Goal: Task Accomplishment & Management: Manage account settings

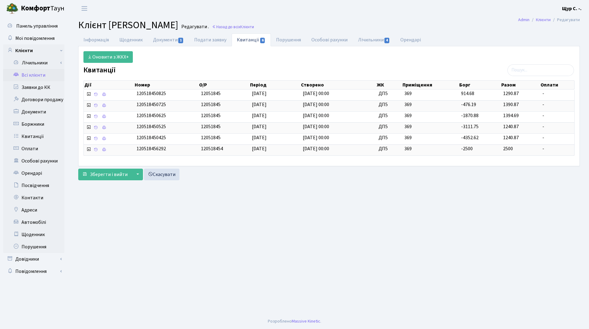
click at [35, 78] on link "Всі клієнти" at bounding box center [33, 75] width 61 height 12
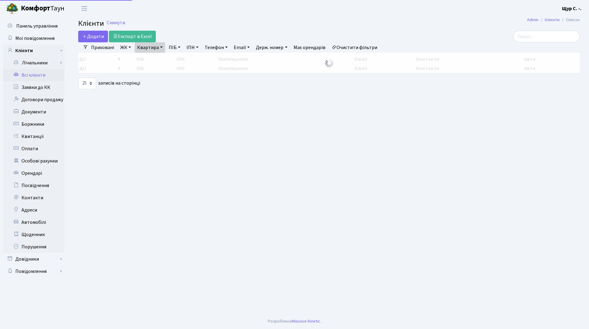
select select "25"
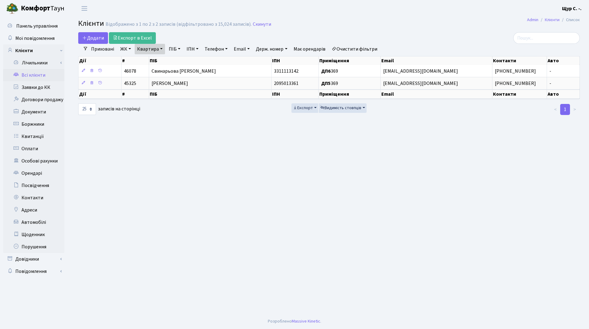
click at [367, 48] on link "Очистити фільтри" at bounding box center [354, 49] width 51 height 10
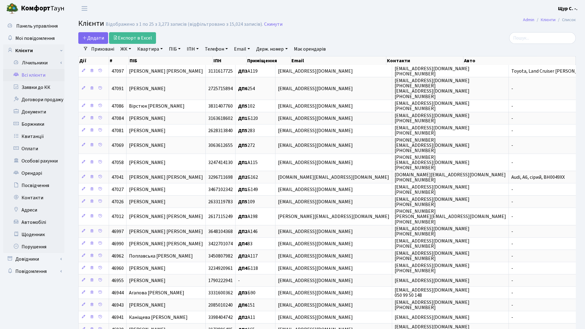
click at [157, 49] on link "Квартира" at bounding box center [150, 49] width 30 height 10
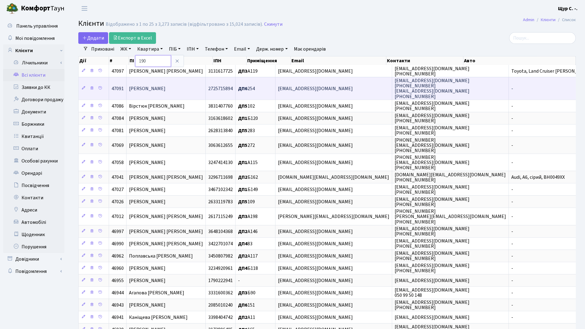
type input "190"
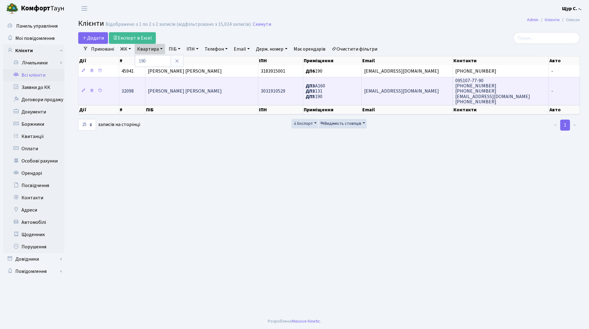
click at [196, 96] on td "[PERSON_NAME] [PERSON_NAME]" at bounding box center [201, 91] width 113 height 28
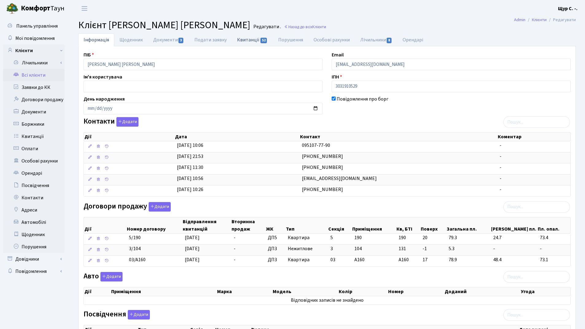
click at [249, 42] on link "Квитанції 52" at bounding box center [252, 39] width 41 height 13
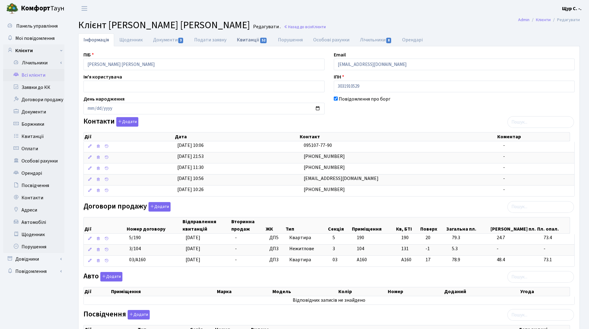
select select "25"
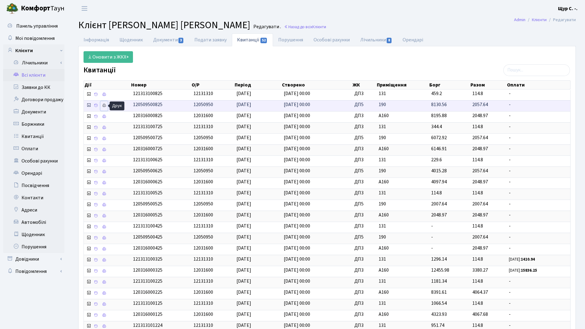
click at [106, 105] on icon at bounding box center [104, 105] width 4 height 4
click at [39, 76] on link "Всі клієнти" at bounding box center [33, 75] width 61 height 12
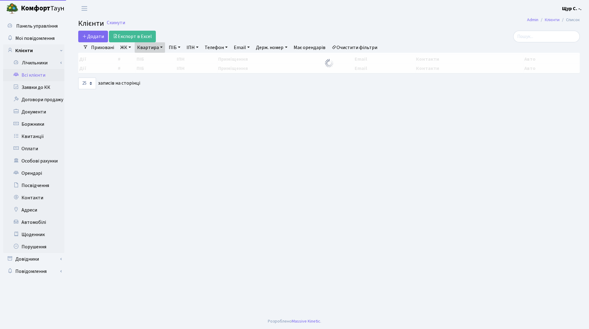
select select "25"
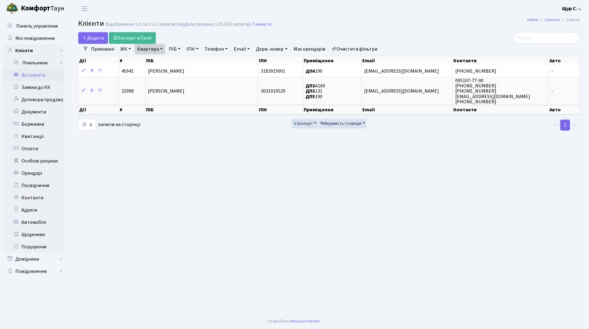
click at [366, 48] on link "Очистити фільтри" at bounding box center [354, 49] width 51 height 10
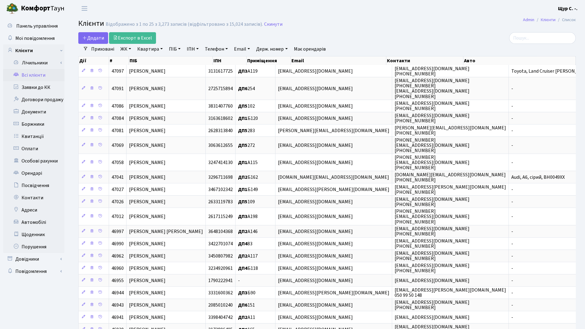
click at [155, 51] on link "Квартира" at bounding box center [150, 49] width 30 height 10
type input "171"
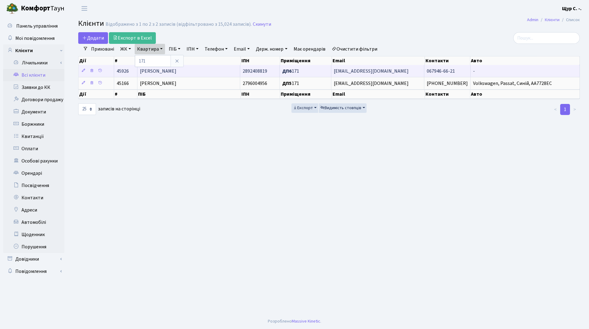
click at [176, 72] on span "Лук'яненко Євген Олександрович" at bounding box center [158, 71] width 37 height 7
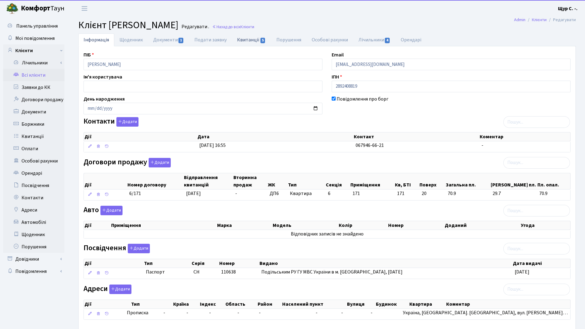
click at [250, 41] on link "Квитанції 5" at bounding box center [251, 39] width 39 height 13
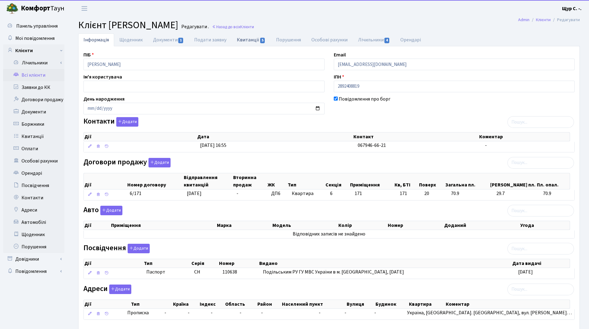
select select "25"
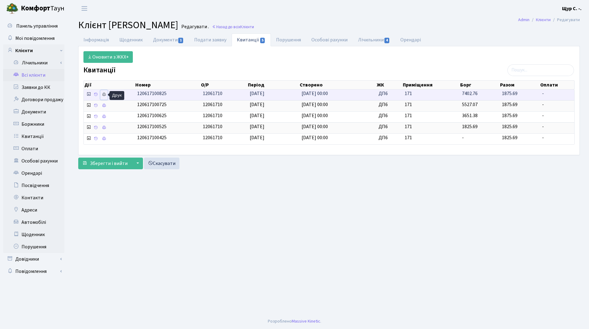
click at [105, 94] on icon at bounding box center [104, 94] width 4 height 4
click at [43, 77] on link "Всі клієнти" at bounding box center [33, 75] width 61 height 12
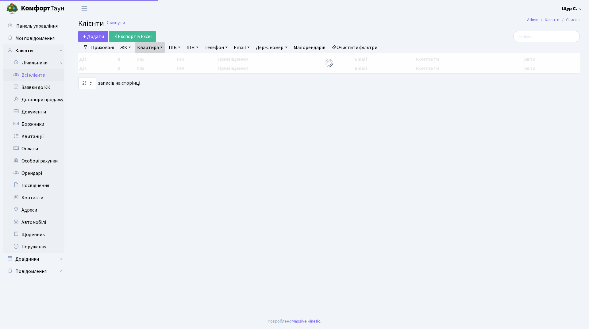
select select "25"
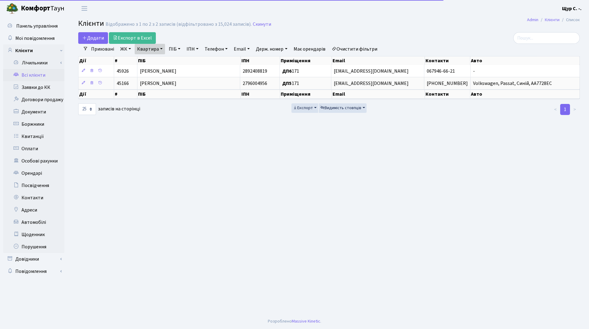
click at [359, 47] on link "Очистити фільтри" at bounding box center [354, 49] width 51 height 10
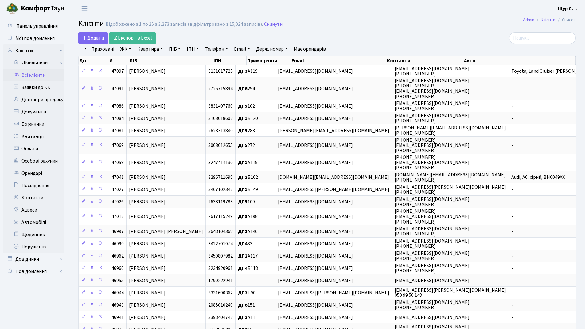
click at [147, 48] on link "Квартира" at bounding box center [150, 49] width 30 height 10
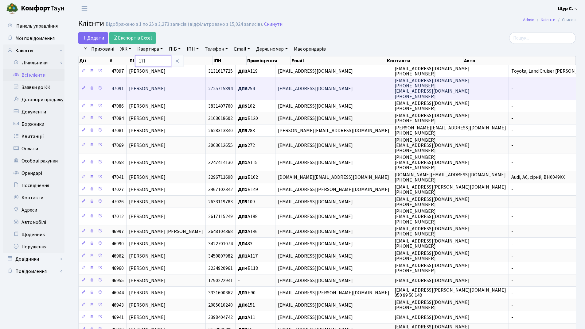
type input "171"
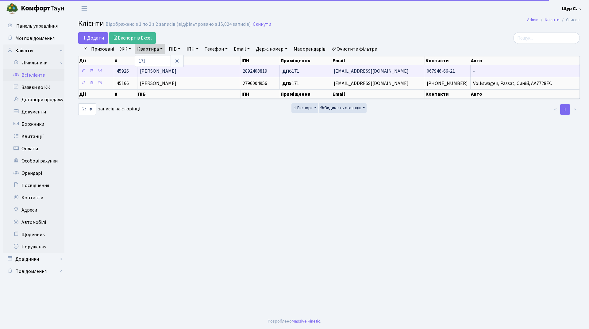
click at [176, 70] on span "Лук'яненко Євген Олександрович" at bounding box center [158, 71] width 37 height 7
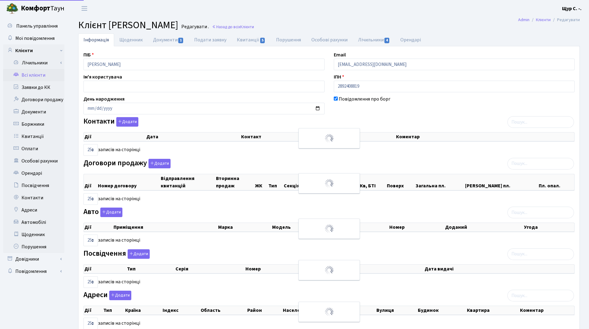
select select "25"
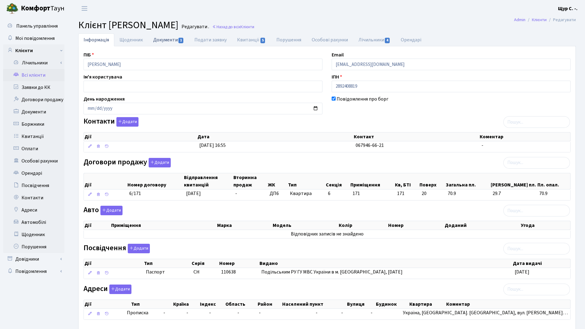
click at [164, 40] on link "Документи 1" at bounding box center [168, 39] width 41 height 13
select select "25"
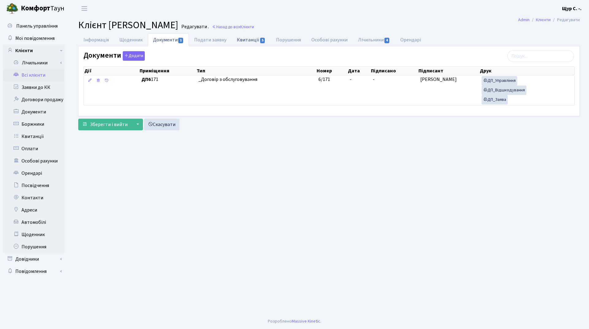
click at [250, 39] on link "Квитанції 5" at bounding box center [251, 39] width 39 height 13
select select "25"
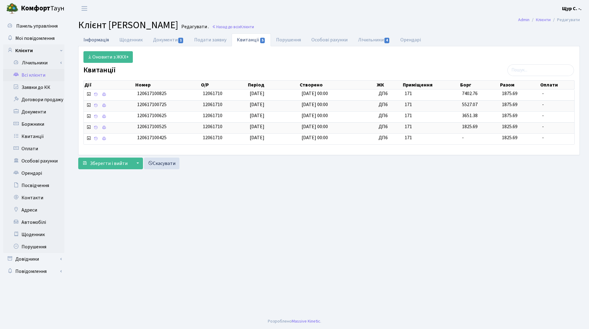
click at [95, 41] on link "Інформація" at bounding box center [96, 39] width 36 height 13
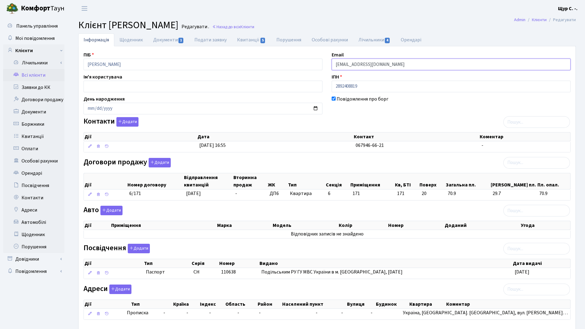
drag, startPoint x: 414, startPoint y: 64, endPoint x: 325, endPoint y: 63, distance: 89.0
click at [325, 63] on div "ПІБ Лук'яненко Євген Олександрович Email kt45926@comfort-town.com.ua Ім'я корис…" at bounding box center [327, 188] width 496 height 274
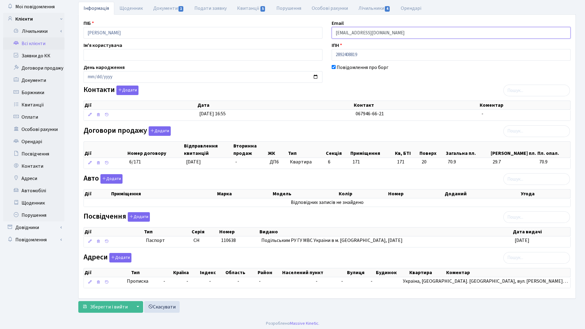
scroll to position [34, 0]
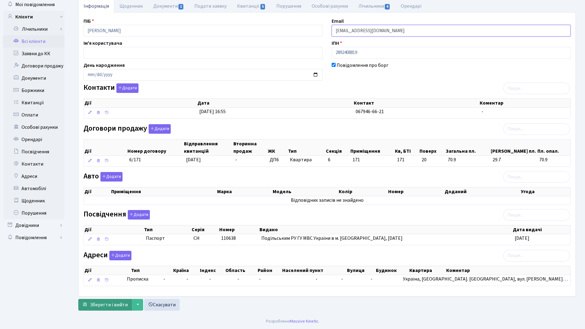
type input "vikingua@gmail.com"
click at [100, 305] on span "Зберегти і вийти" at bounding box center [109, 305] width 38 height 7
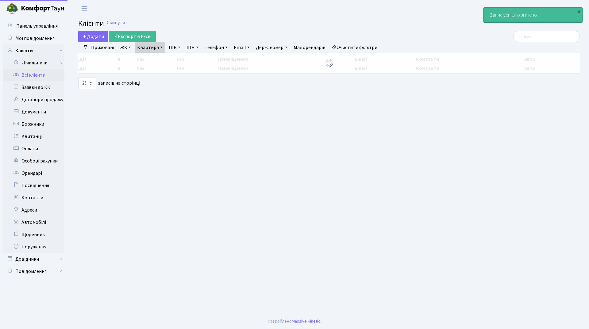
select select "25"
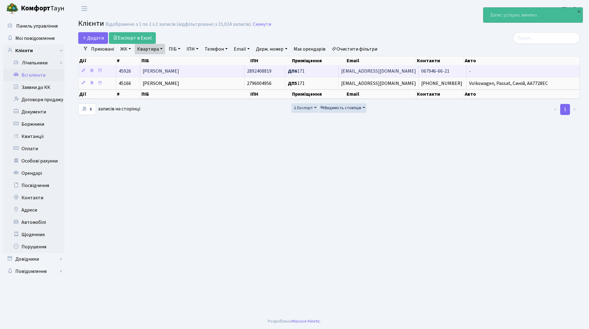
click at [172, 70] on span "[PERSON_NAME]" at bounding box center [161, 71] width 37 height 7
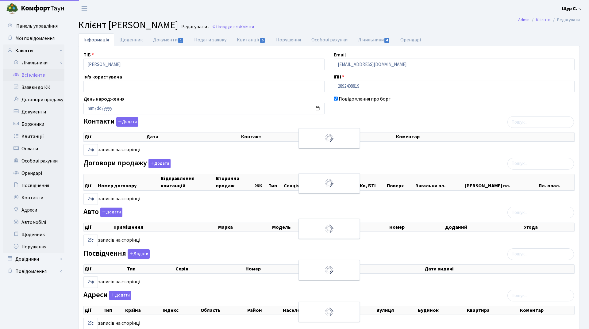
select select "25"
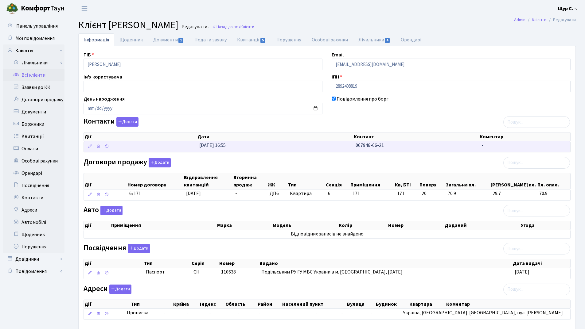
click at [366, 145] on span "067946-66-21" at bounding box center [369, 145] width 28 height 7
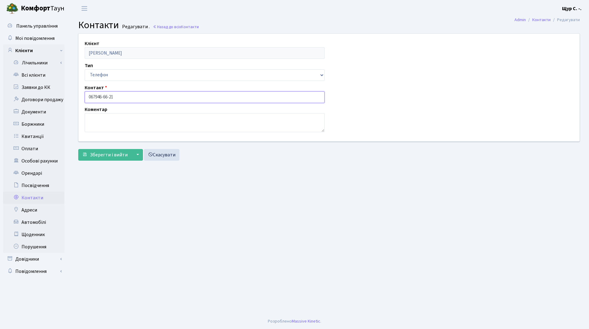
click at [95, 95] on input "067946-66-21" at bounding box center [205, 97] width 240 height 12
type input "067-946-66-21"
click at [101, 153] on span "Зберегти і вийти" at bounding box center [109, 155] width 38 height 7
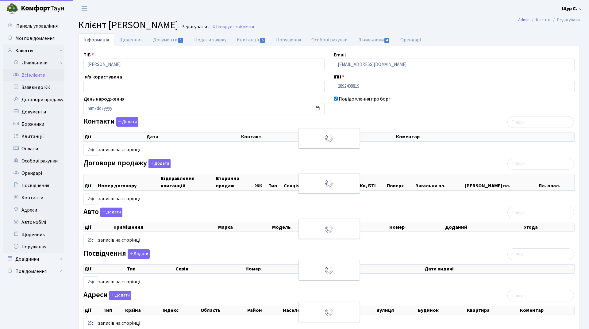
select select "25"
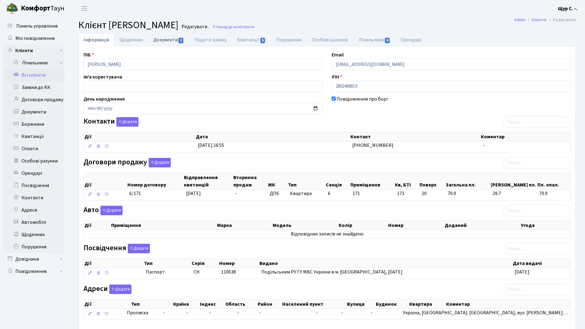
click at [167, 39] on link "Документи 1" at bounding box center [168, 39] width 41 height 13
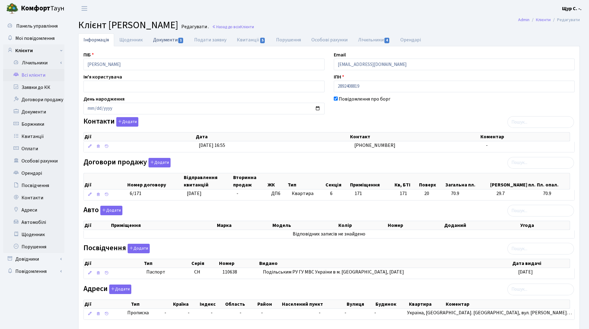
select select "25"
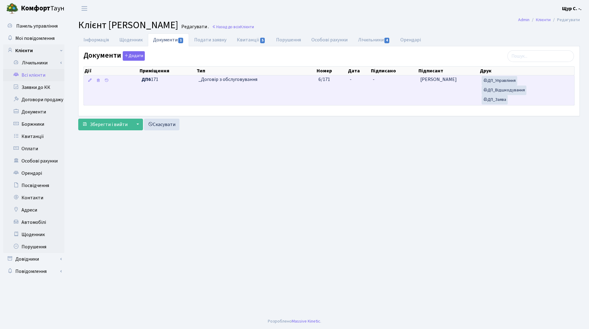
click at [337, 92] on td "6/171" at bounding box center [331, 91] width 31 height 30
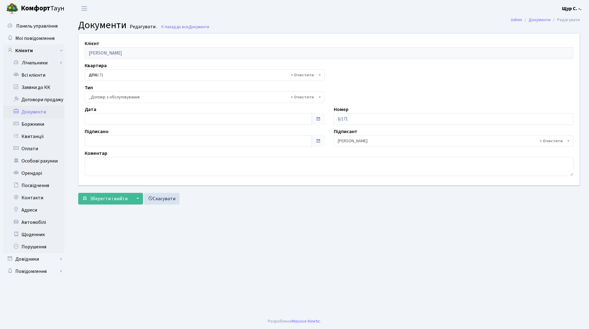
select select "289"
type input "[DATE]"
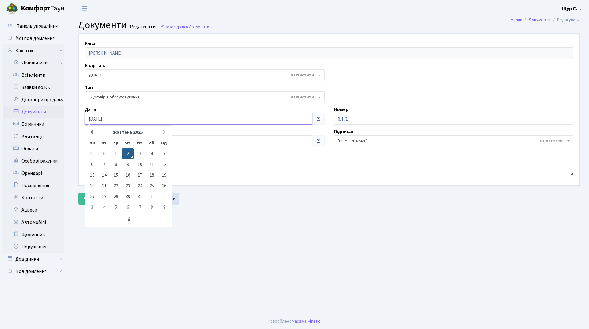
click at [140, 117] on input "[DATE]" at bounding box center [198, 119] width 227 height 12
click at [233, 224] on main "Admin Документи Редагувати Документи Редагувати . Назад до всіх Документи Клієн…" at bounding box center [329, 165] width 520 height 297
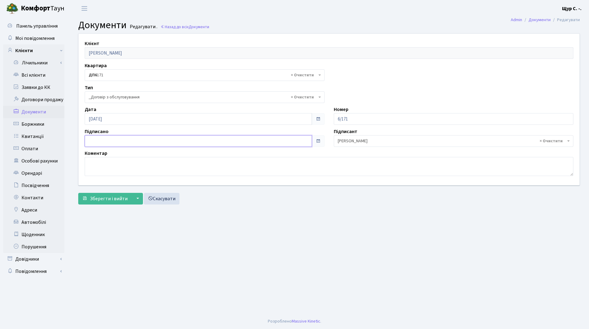
type input "[DATE]"
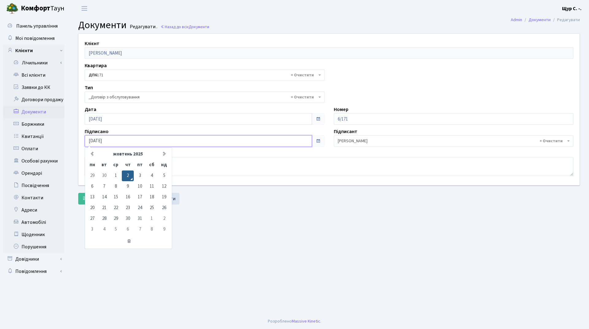
click at [160, 137] on input "[DATE]" at bounding box center [198, 141] width 227 height 12
click at [245, 225] on main "Admin Документи Редагувати Документи Редагувати . Назад до всіх Документи Клієн…" at bounding box center [329, 165] width 520 height 297
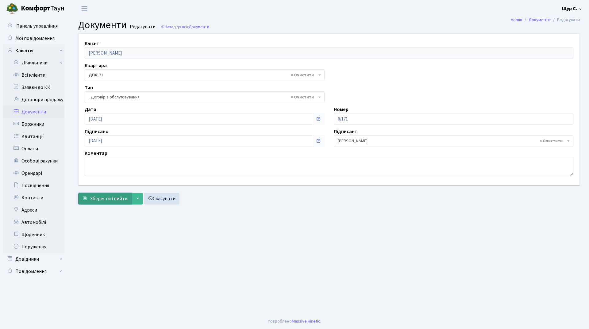
click at [101, 200] on span "Зберегти і вийти" at bounding box center [109, 199] width 38 height 7
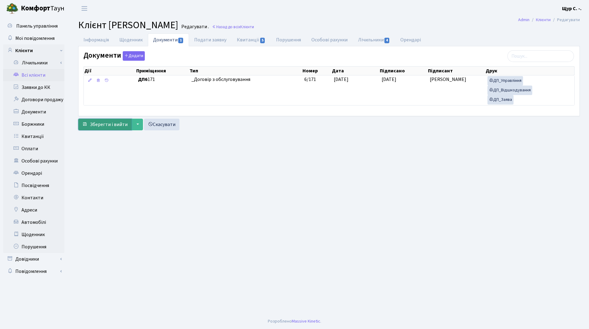
click at [110, 123] on span "Зберегти і вийти" at bounding box center [109, 124] width 38 height 7
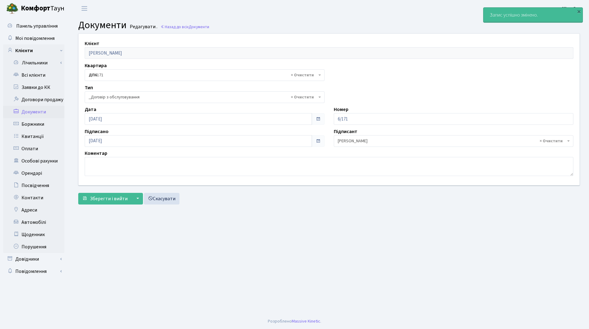
select select "289"
click at [40, 76] on link "Всі клієнти" at bounding box center [33, 75] width 61 height 12
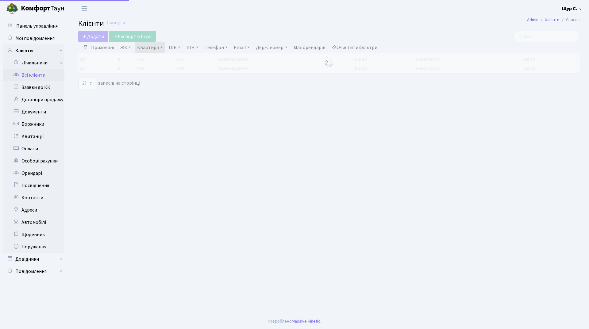
select select "25"
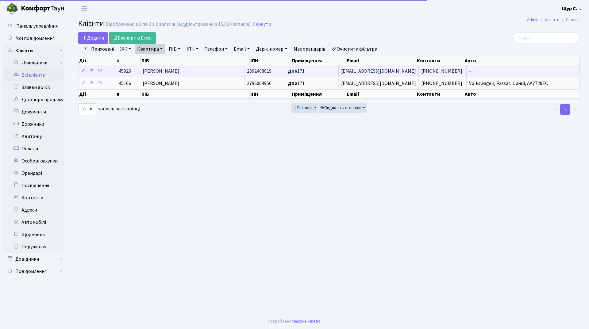
click at [225, 72] on td "[PERSON_NAME]" at bounding box center [192, 71] width 104 height 12
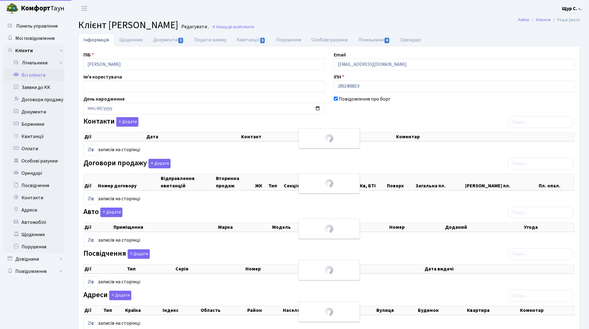
select select "25"
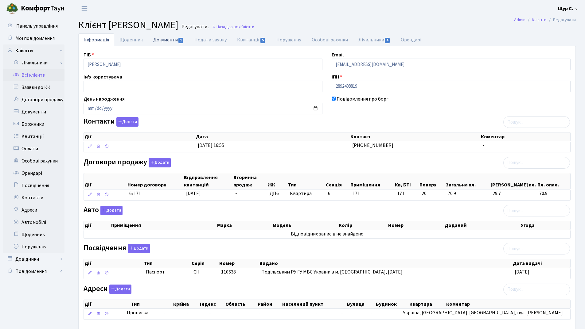
click at [163, 41] on link "Документи 1" at bounding box center [168, 39] width 41 height 13
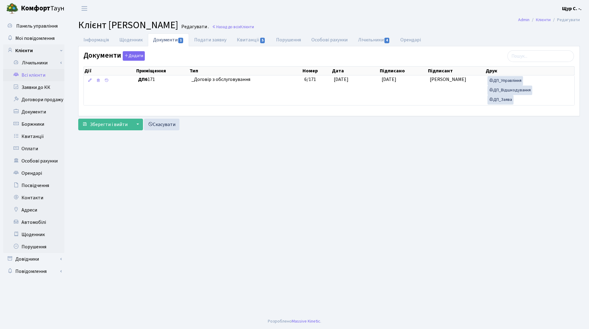
click at [31, 74] on link "Всі клієнти" at bounding box center [33, 75] width 61 height 12
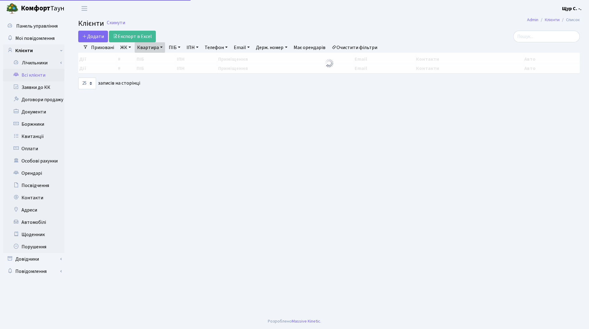
select select "25"
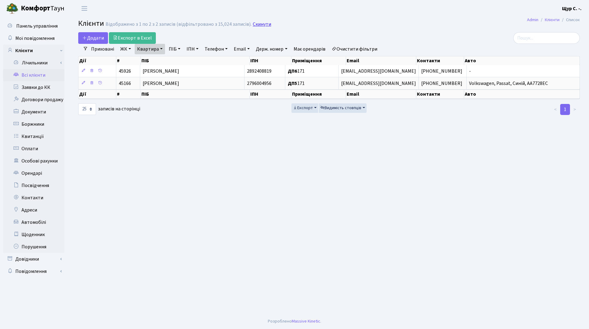
click at [261, 23] on link "Скинути" at bounding box center [262, 24] width 18 height 6
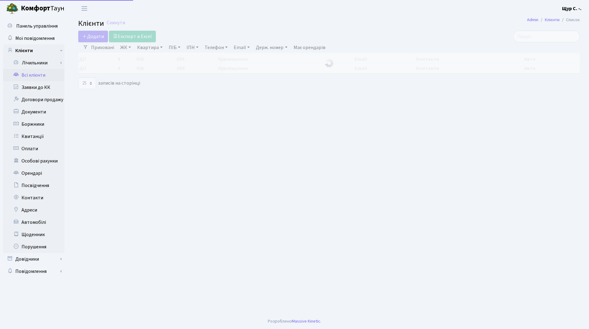
select select "25"
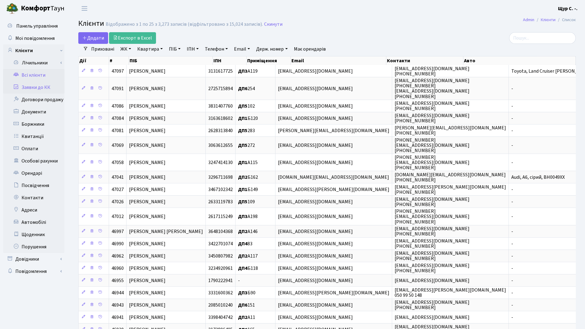
click at [37, 85] on link "Заявки до КК" at bounding box center [33, 87] width 61 height 12
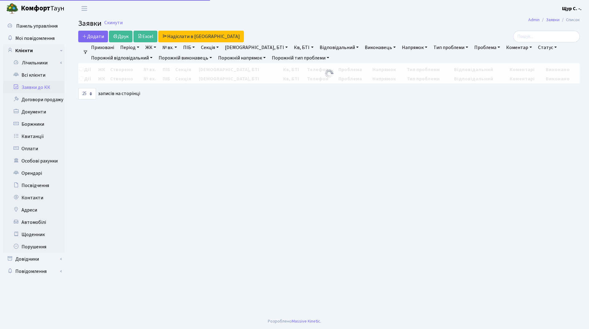
select select "25"
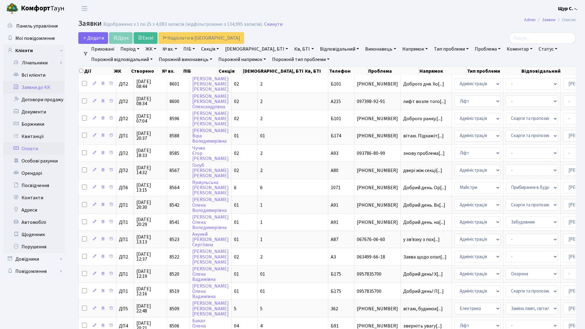
click at [40, 149] on link "Оплати" at bounding box center [33, 149] width 61 height 12
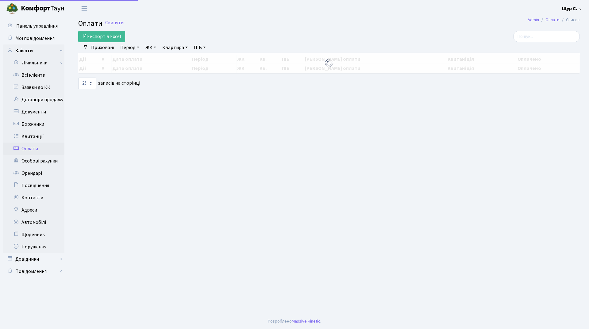
select select "25"
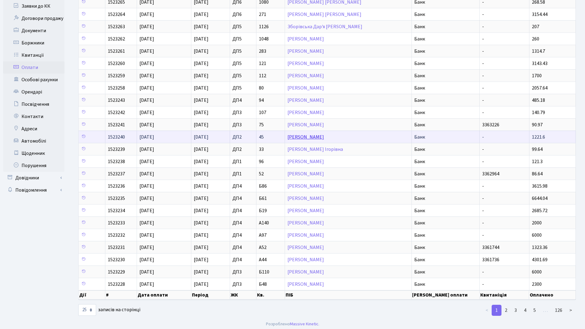
scroll to position [84, 0]
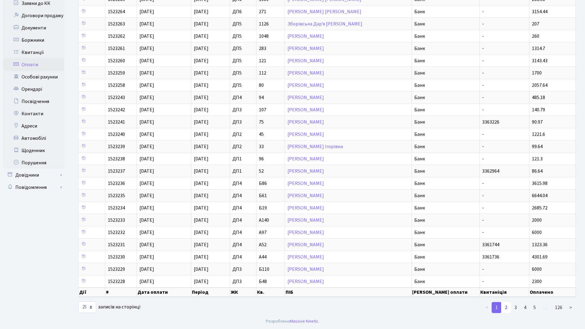
click at [507, 308] on link "2" at bounding box center [506, 307] width 10 height 11
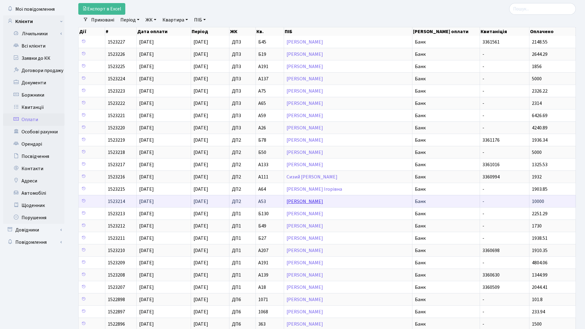
scroll to position [0, 0]
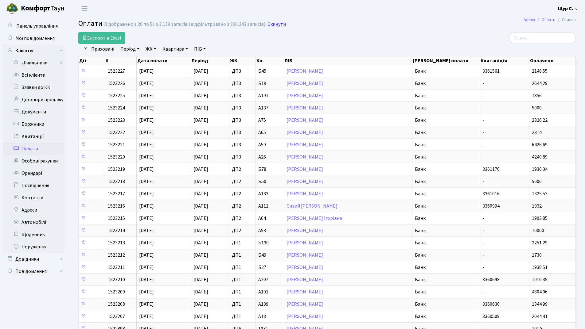
click at [271, 23] on link "Скинути" at bounding box center [276, 24] width 18 height 6
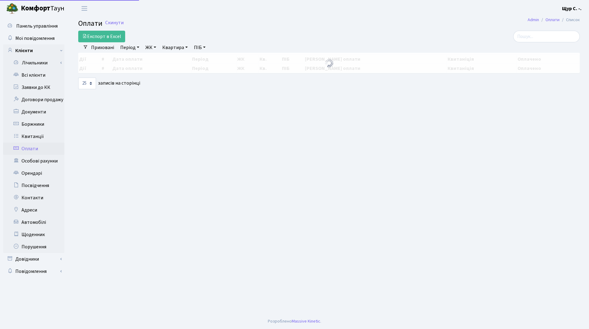
select select "25"
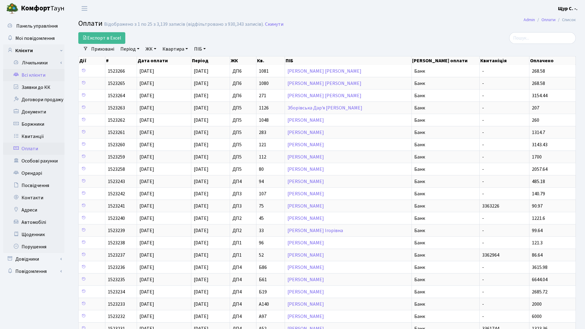
click at [31, 73] on link "Всі клієнти" at bounding box center [33, 75] width 61 height 12
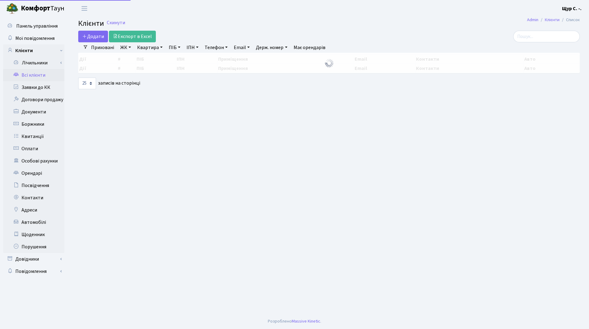
select select "25"
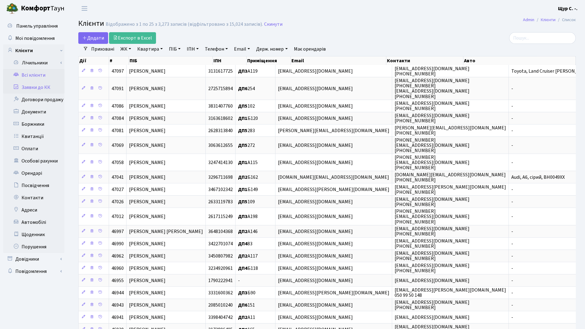
click at [28, 89] on link "Заявки до КК" at bounding box center [33, 87] width 61 height 12
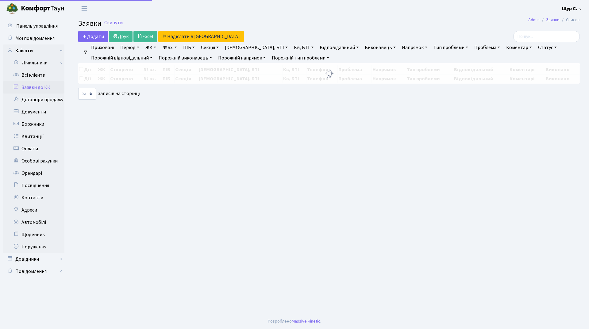
select select "25"
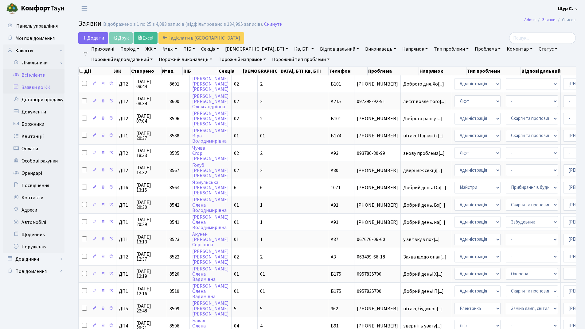
click at [48, 80] on link "Всі клієнти" at bounding box center [33, 75] width 61 height 12
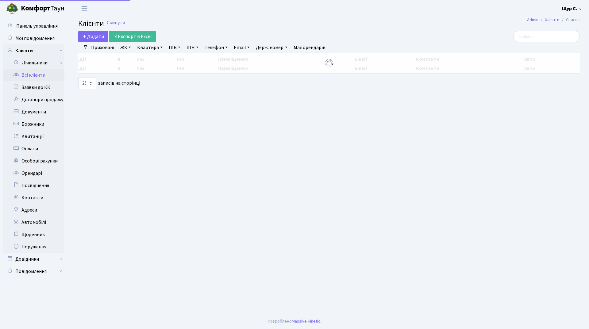
select select "25"
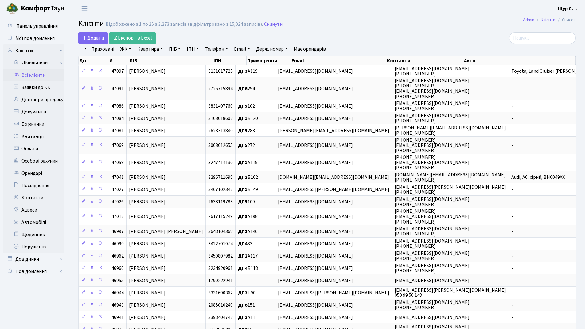
click at [152, 52] on link "Квартира" at bounding box center [150, 49] width 30 height 10
type input "254"
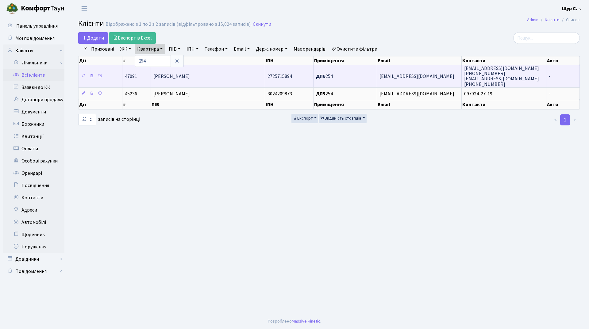
click at [199, 72] on td "[PERSON_NAME]" at bounding box center [208, 76] width 114 height 22
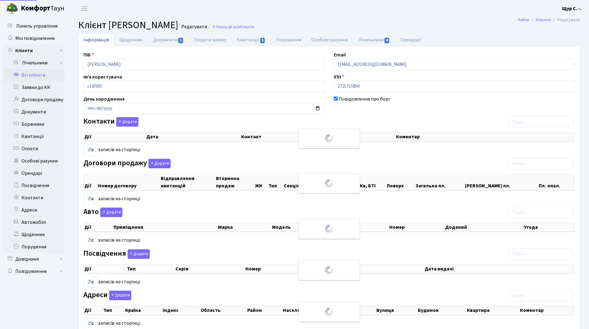
select select "25"
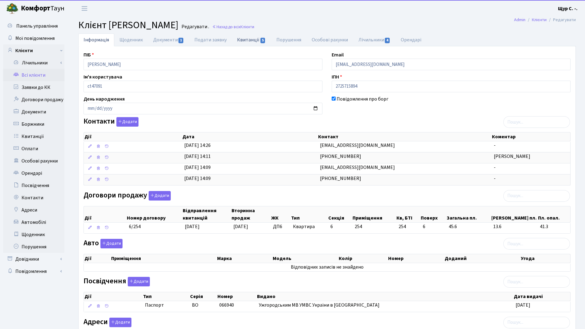
click at [242, 40] on link "Квитанції 5" at bounding box center [251, 39] width 39 height 13
select select "25"
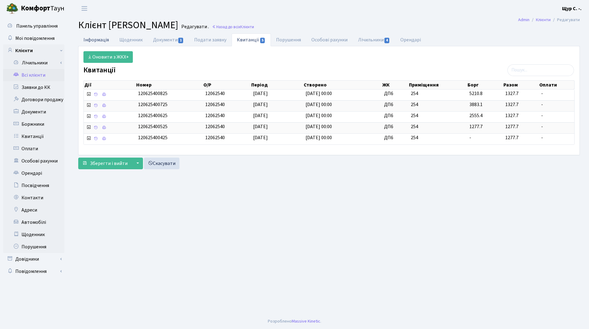
click at [96, 38] on link "Інформація" at bounding box center [96, 39] width 36 height 13
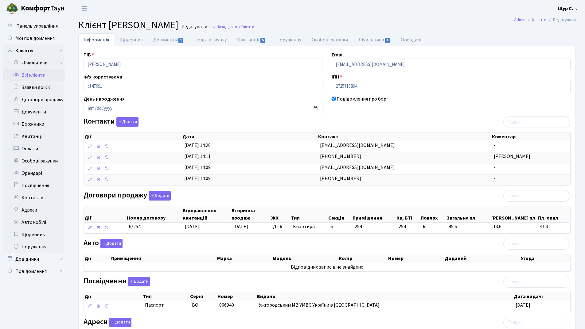
click at [41, 77] on link "Всі клієнти" at bounding box center [33, 75] width 61 height 12
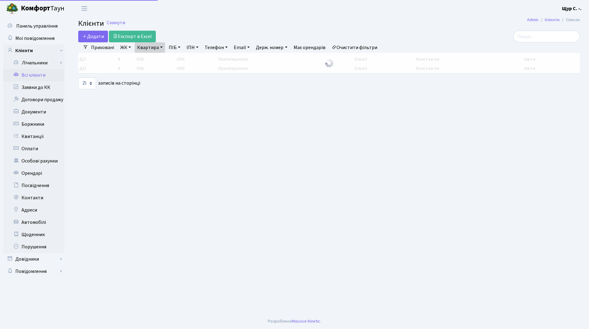
select select "25"
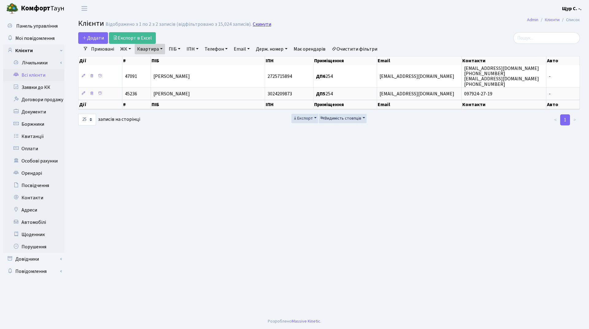
click at [259, 25] on link "Скинути" at bounding box center [262, 24] width 18 height 6
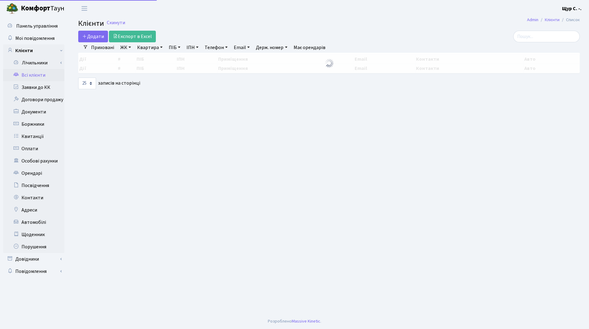
select select "25"
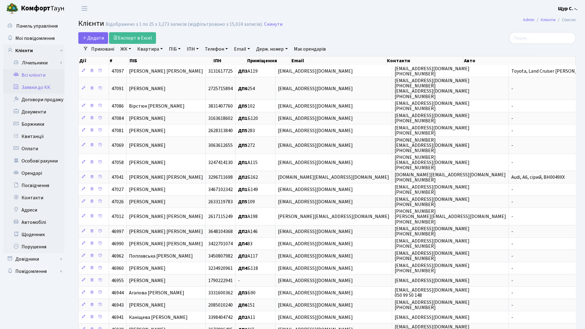
click at [36, 86] on link "Заявки до КК" at bounding box center [33, 87] width 61 height 12
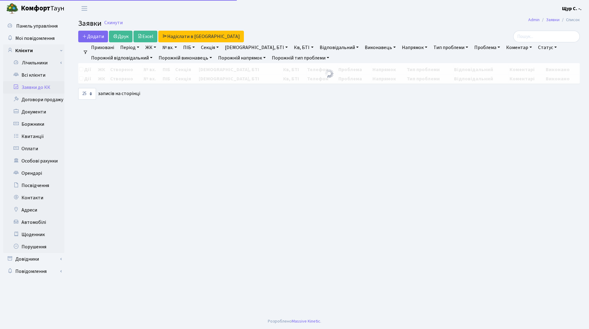
select select "25"
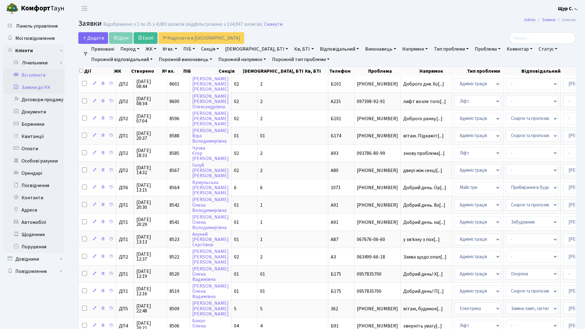
click at [37, 76] on link "Всі клієнти" at bounding box center [33, 75] width 61 height 12
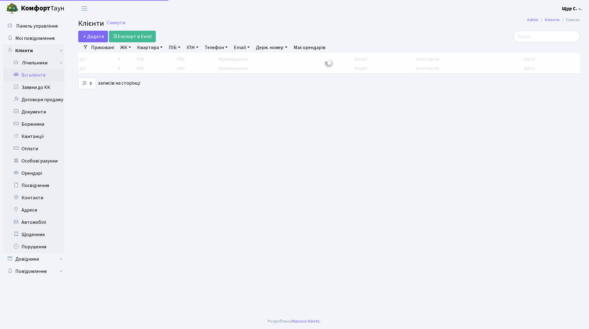
select select "25"
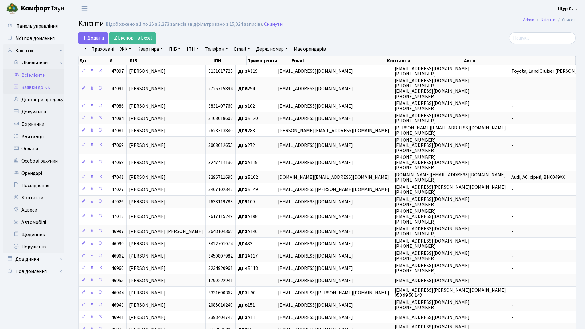
click at [45, 91] on link "Заявки до КК" at bounding box center [33, 87] width 61 height 12
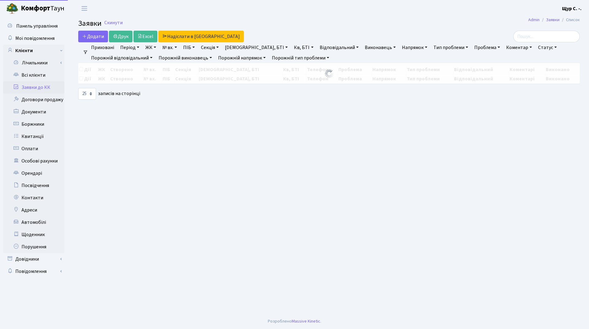
select select "25"
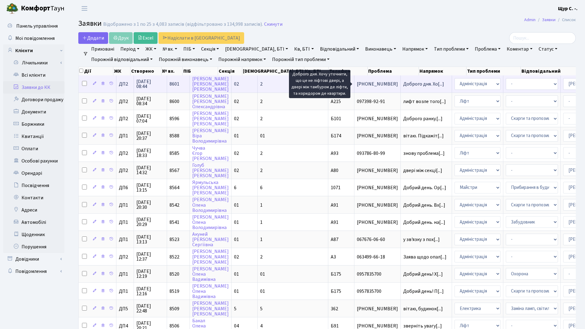
click at [403, 87] on span "Доброго дня. Хо[...]" at bounding box center [423, 84] width 41 height 7
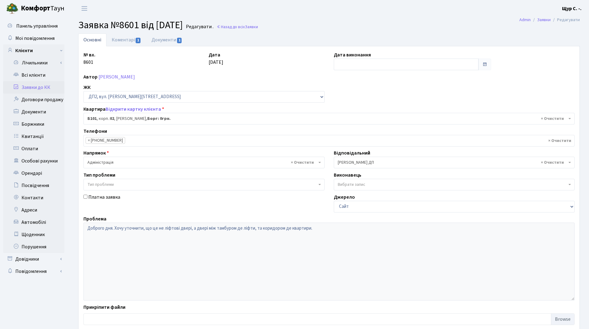
select select "31486"
click at [165, 41] on link "Документи 1" at bounding box center [166, 39] width 41 height 13
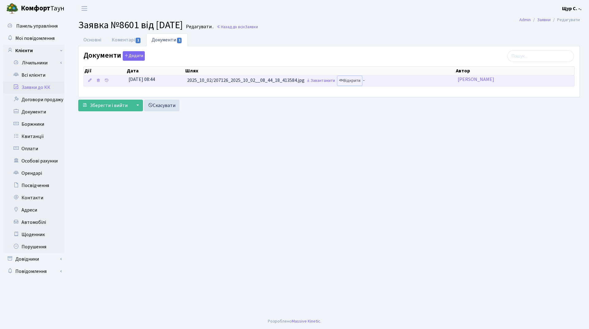
click at [353, 80] on link "Відкрити" at bounding box center [350, 81] width 25 height 10
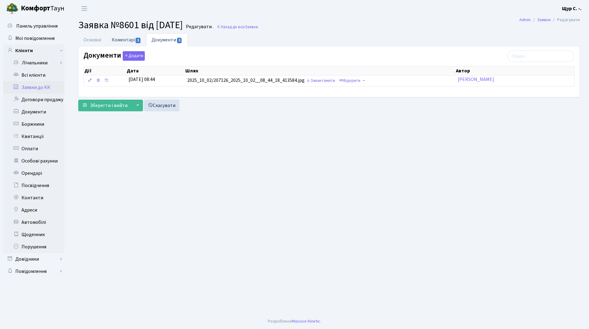
click at [127, 41] on link "Коментарі 1" at bounding box center [126, 39] width 40 height 13
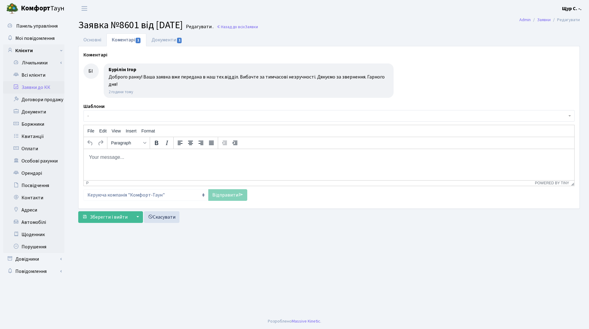
click at [33, 87] on link "Заявки до КК" at bounding box center [33, 87] width 61 height 12
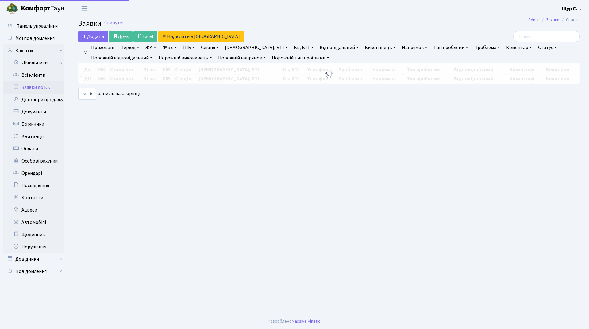
select select "25"
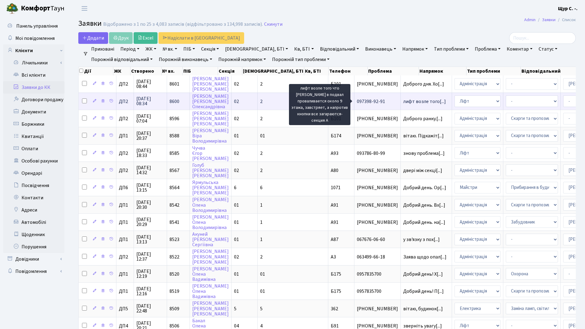
click at [403, 102] on span "лифт возле того[...]" at bounding box center [424, 101] width 43 height 7
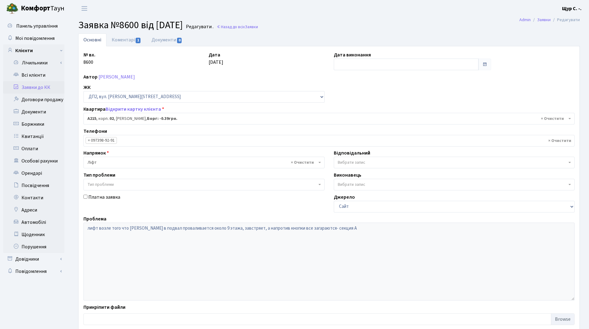
select select "31204"
click at [124, 41] on link "Коментарі 1" at bounding box center [126, 39] width 40 height 13
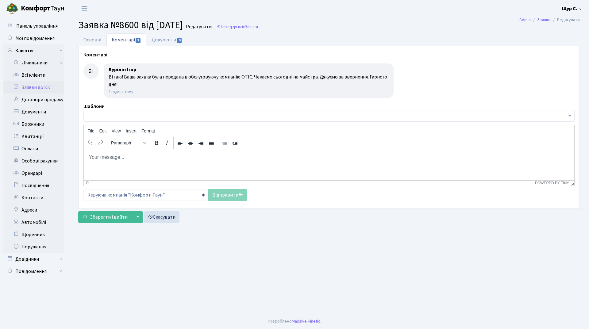
click at [43, 85] on link "Заявки до КК" at bounding box center [33, 87] width 61 height 12
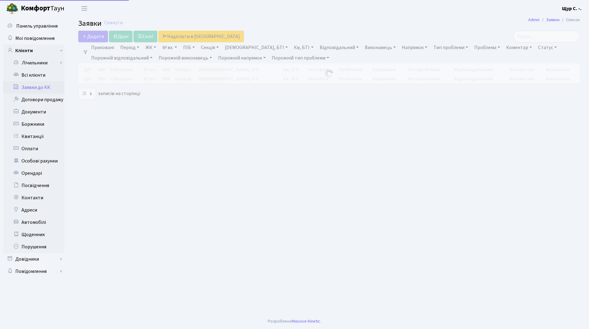
select select "25"
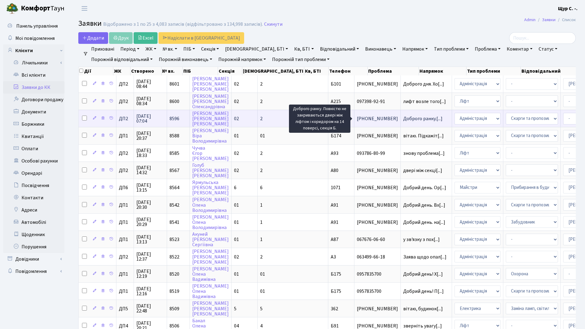
click at [403, 118] on span "Доброго ранку.[...]" at bounding box center [422, 118] width 39 height 7
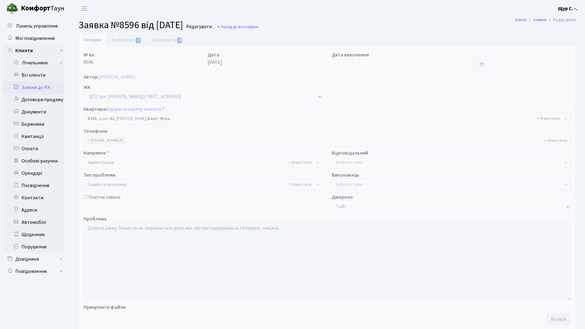
select select "31486"
select select "55"
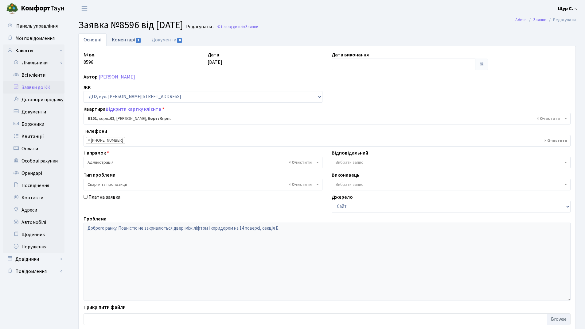
click at [125, 41] on link "Коментарі 1" at bounding box center [126, 39] width 40 height 13
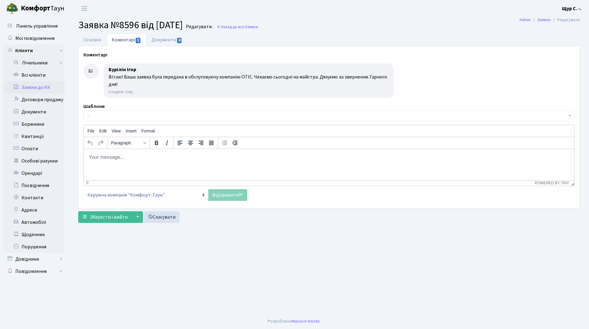
click at [47, 89] on link "Заявки до КК" at bounding box center [33, 87] width 61 height 12
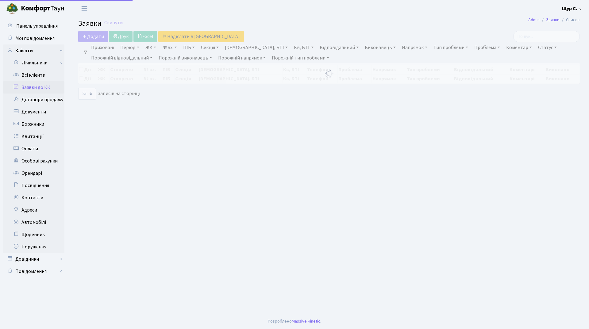
select select "25"
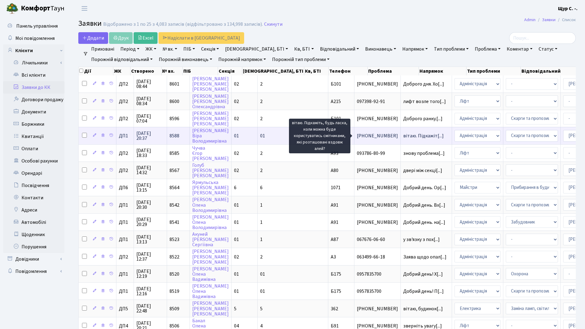
click at [403, 137] on span "вітаю. Підкажіт[...]" at bounding box center [423, 136] width 41 height 7
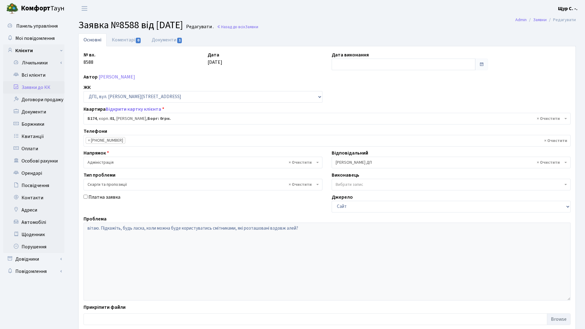
select select "30583"
select select "55"
click at [173, 40] on link "Документи 1" at bounding box center [166, 39] width 41 height 13
select select "25"
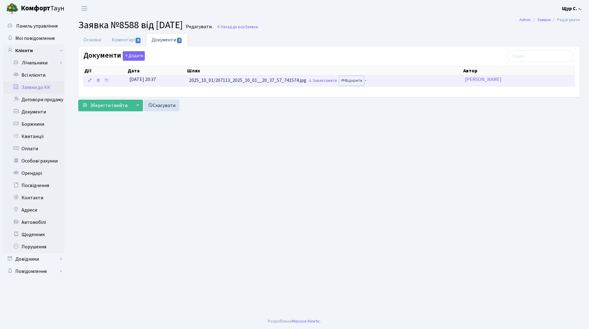
click at [357, 79] on link "Відкрити" at bounding box center [351, 81] width 25 height 10
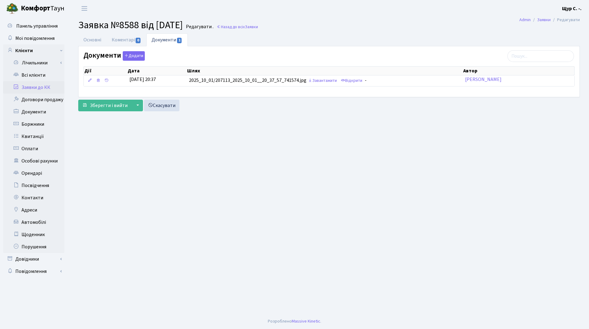
click at [47, 85] on link "Заявки до КК" at bounding box center [33, 87] width 61 height 12
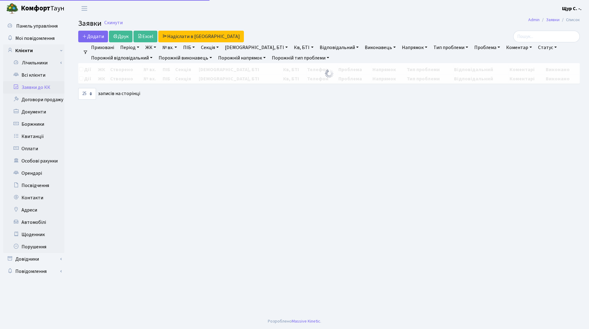
select select "25"
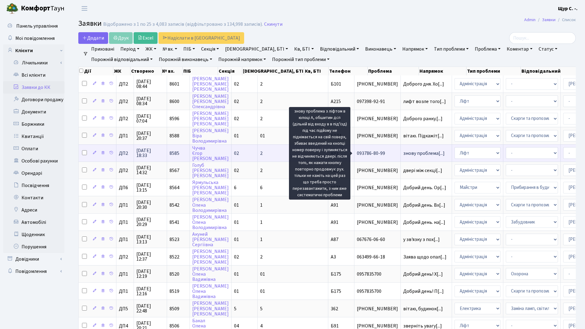
click at [403, 155] on span "знову проблема[...]" at bounding box center [423, 153] width 41 height 7
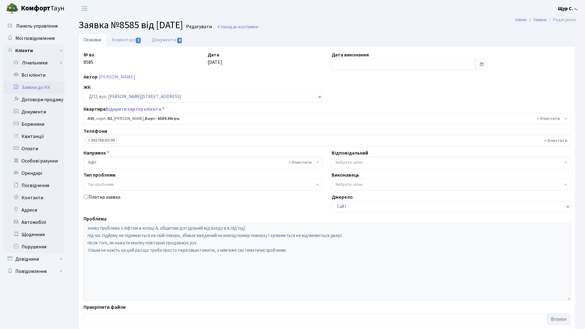
select select "30847"
click at [122, 42] on link "Коментарі 1" at bounding box center [126, 39] width 40 height 13
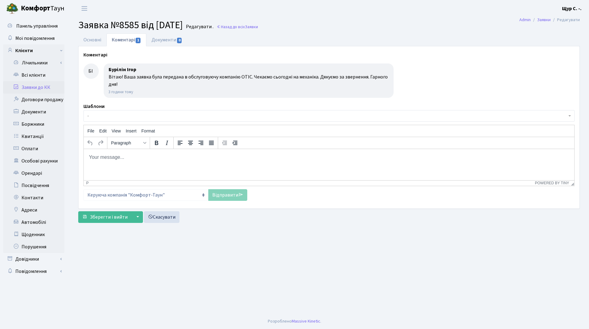
click at [47, 87] on link "Заявки до КК" at bounding box center [33, 87] width 61 height 12
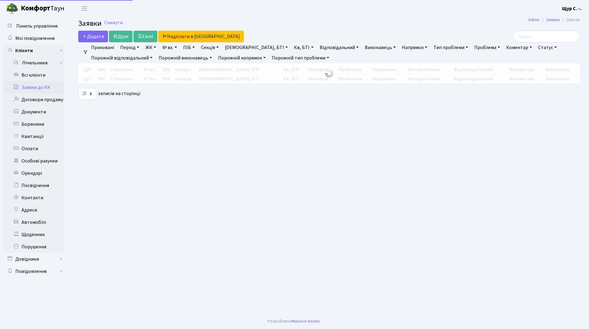
select select "25"
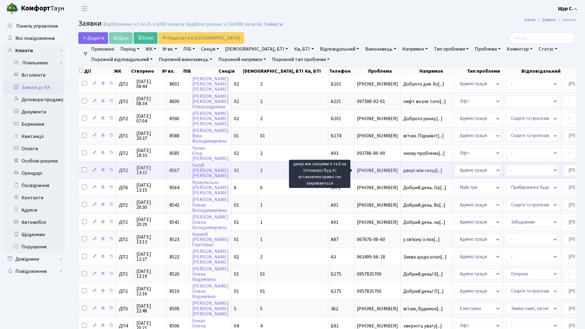
click at [403, 172] on span "двері між секці[...]" at bounding box center [422, 170] width 39 height 7
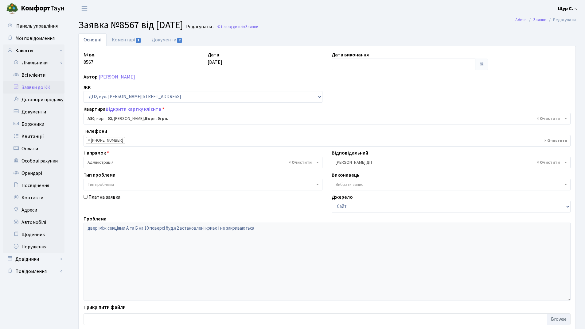
select select "30811"
click at [115, 38] on link "Коментарі 1" at bounding box center [126, 39] width 40 height 13
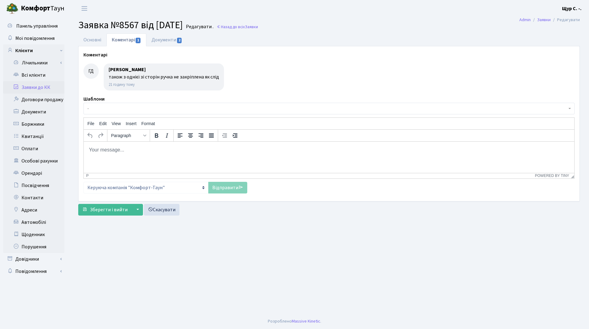
click at [40, 85] on link "Заявки до КК" at bounding box center [33, 87] width 61 height 12
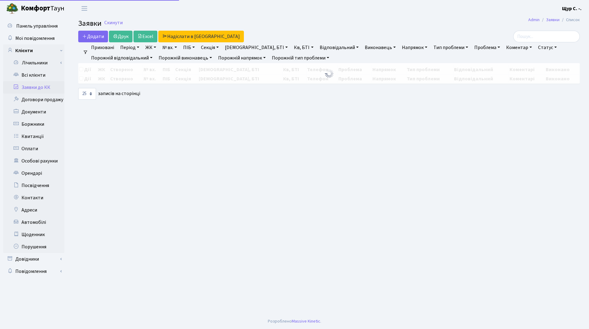
select select "25"
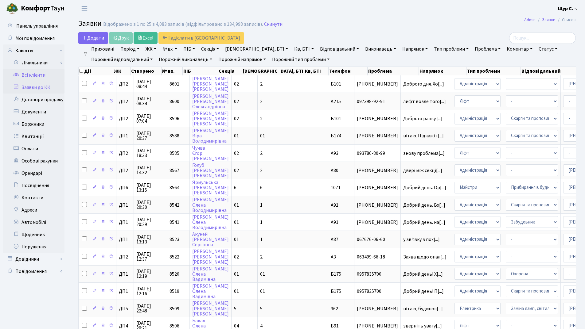
click at [24, 78] on link "Всі клієнти" at bounding box center [33, 75] width 61 height 12
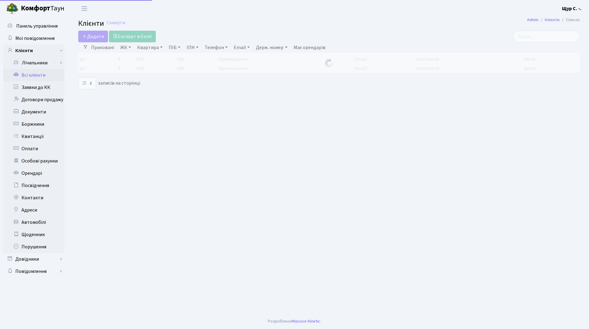
select select "25"
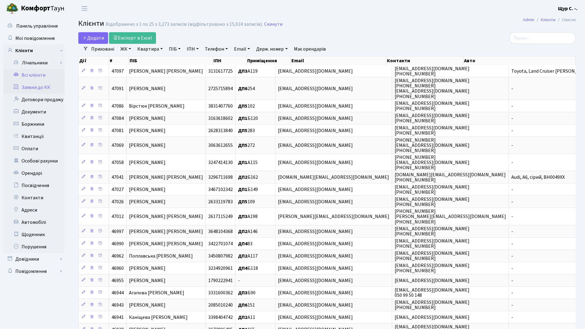
click at [41, 90] on link "Заявки до КК" at bounding box center [33, 87] width 61 height 12
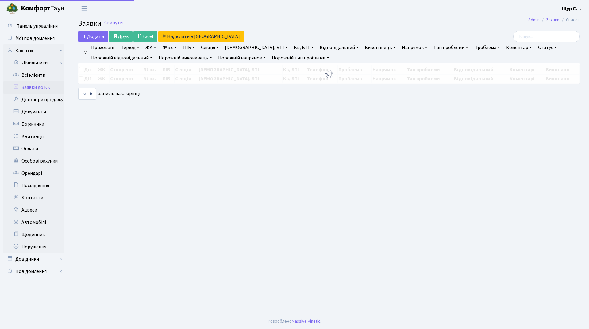
select select "25"
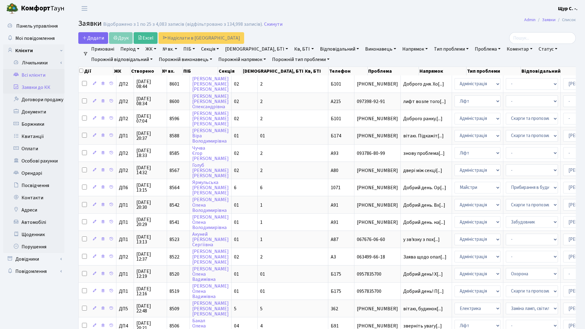
click at [29, 72] on link "Всі клієнти" at bounding box center [33, 75] width 61 height 12
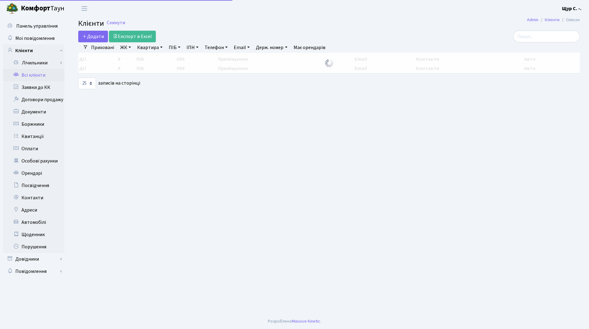
select select "25"
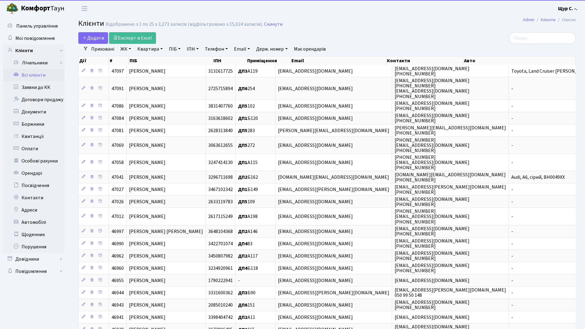
click at [152, 50] on link "Квартира" at bounding box center [150, 49] width 30 height 10
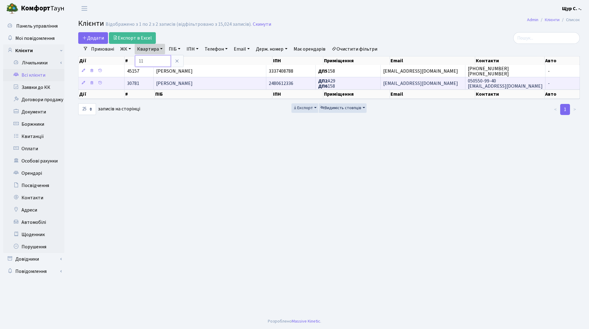
type input "11"
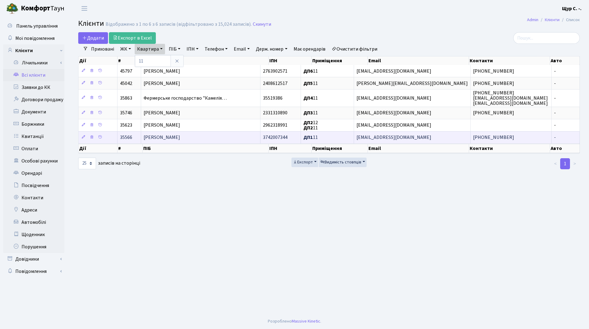
click at [163, 137] on span "[PERSON_NAME]" at bounding box center [162, 137] width 37 height 7
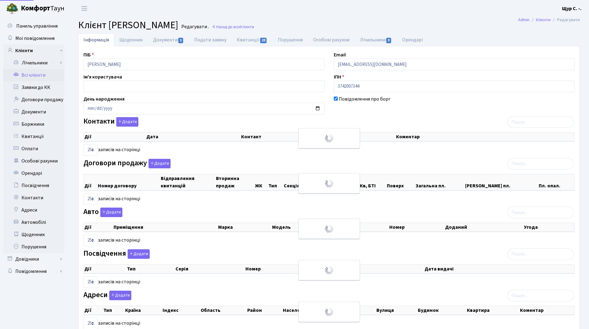
select select "25"
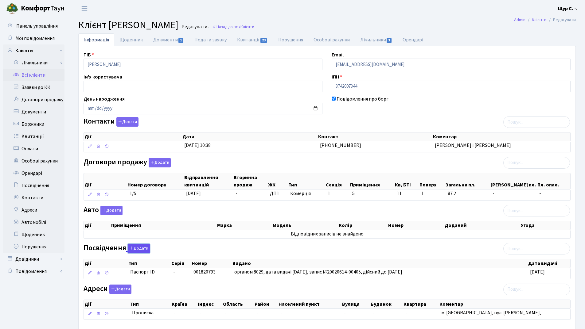
click at [138, 249] on button "Додати" at bounding box center [139, 249] width 22 height 10
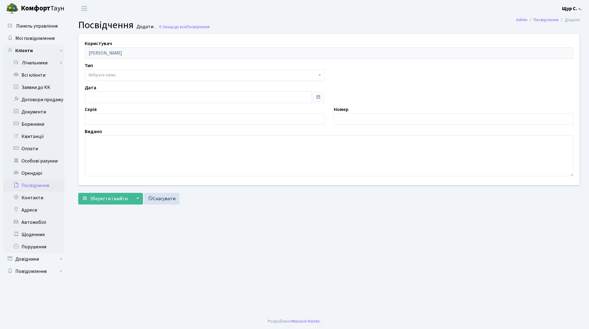
click at [137, 77] on span "Вибрати запис" at bounding box center [203, 75] width 228 height 6
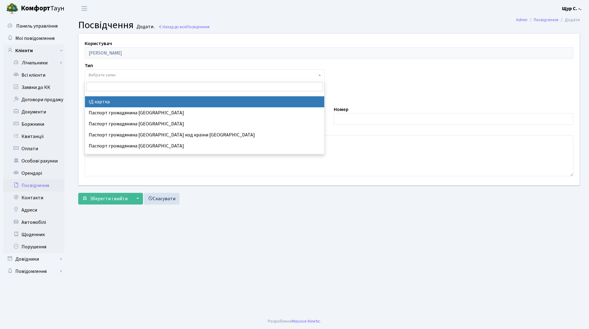
select select "13"
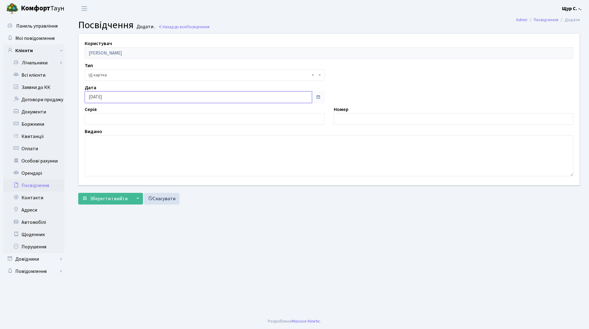
click at [102, 99] on input "02.10.2025" at bounding box center [198, 97] width 227 height 12
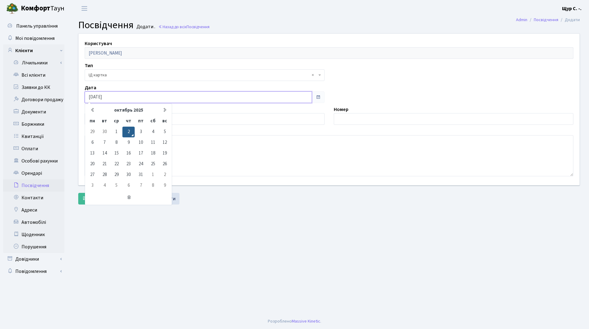
click at [117, 99] on input "02.10.2025" at bounding box center [198, 97] width 227 height 12
type input "0"
type input "[DATE]"
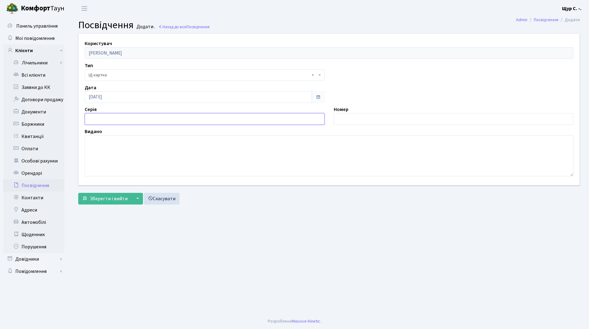
click at [252, 118] on input "text" at bounding box center [205, 119] width 240 height 12
type input "запис №20020614-00405"
click at [344, 117] on input "text" at bounding box center [454, 119] width 240 height 12
type input "008824523"
click at [125, 148] on textarea at bounding box center [329, 155] width 489 height 41
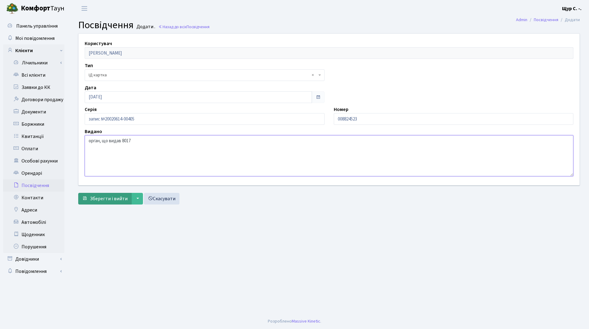
type textarea "орган, що видав 8017"
click at [95, 198] on span "Зберегти і вийти" at bounding box center [109, 199] width 38 height 7
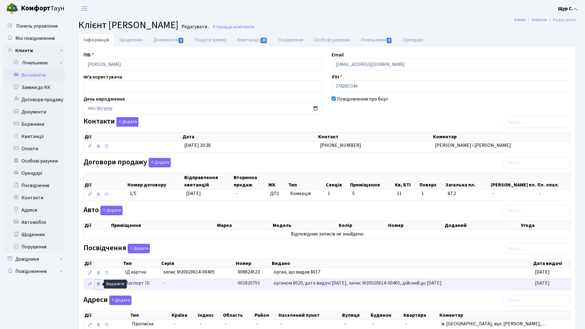
click at [98, 285] on icon at bounding box center [98, 284] width 4 height 4
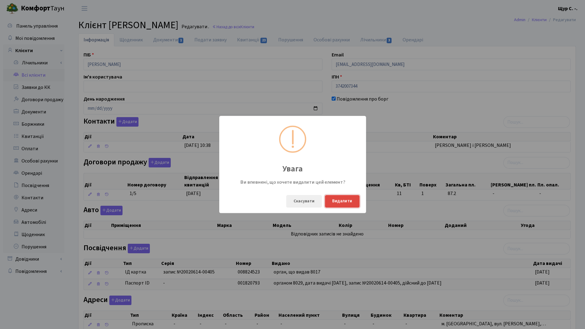
click at [333, 201] on button "Видалити" at bounding box center [342, 201] width 35 height 13
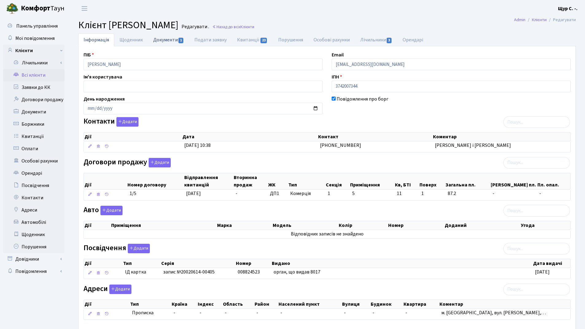
click at [168, 44] on link "Документи 1" at bounding box center [168, 39] width 41 height 13
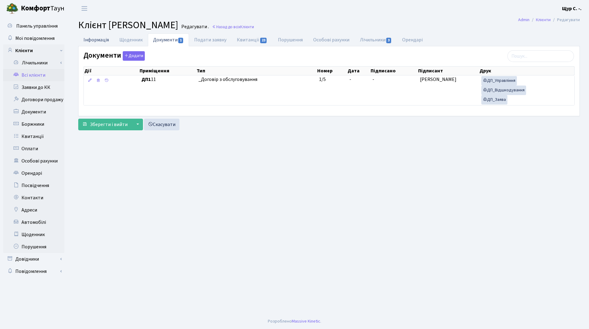
click at [83, 39] on link "Інформація" at bounding box center [96, 39] width 36 height 13
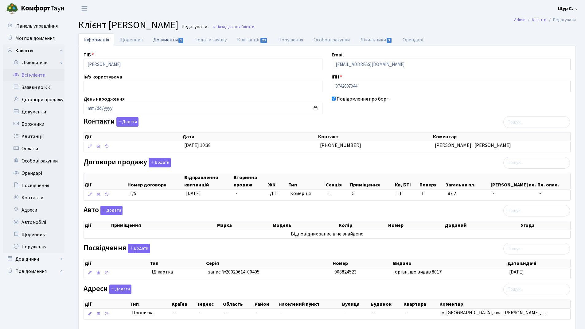
click at [170, 41] on link "Документи 1" at bounding box center [168, 39] width 41 height 13
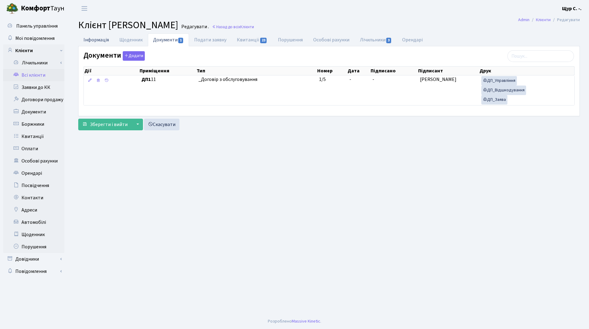
click at [99, 41] on link "Інформація" at bounding box center [96, 39] width 36 height 13
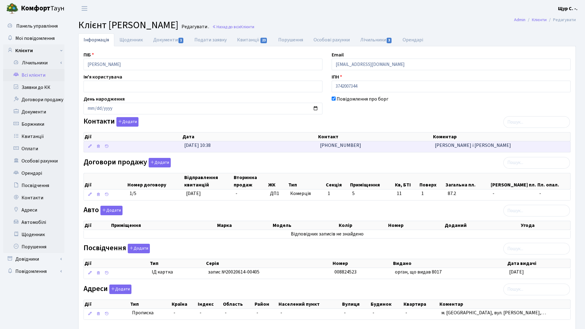
click at [358, 152] on td "095-270-66-51" at bounding box center [374, 146] width 115 height 11
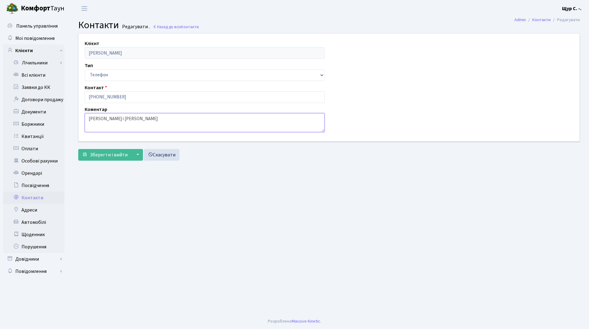
drag, startPoint x: 134, startPoint y: 120, endPoint x: 106, endPoint y: 117, distance: 28.1
click at [106, 117] on textarea "[PERSON_NAME] і [PERSON_NAME]" at bounding box center [205, 122] width 240 height 19
type textarea "[PERSON_NAME]"
click at [105, 157] on span "Зберегти і вийти" at bounding box center [109, 155] width 38 height 7
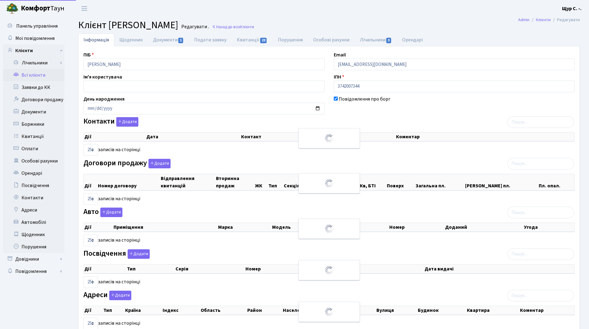
select select "25"
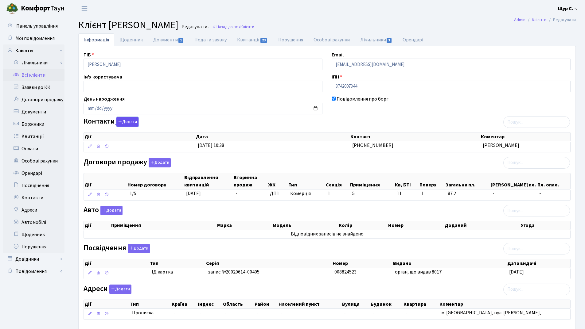
click at [131, 118] on button "Додати" at bounding box center [127, 122] width 22 height 10
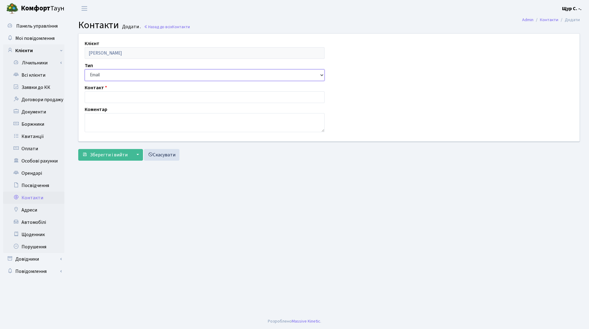
click at [108, 76] on select "Email Телефон" at bounding box center [205, 75] width 240 height 12
click at [212, 176] on main "Admin Контакти Додати Контакти Додати . Назад до всіх Контакти Клієнт [PERSON_N…" at bounding box center [329, 165] width 520 height 297
click at [40, 76] on link "Всі клієнти" at bounding box center [33, 75] width 61 height 12
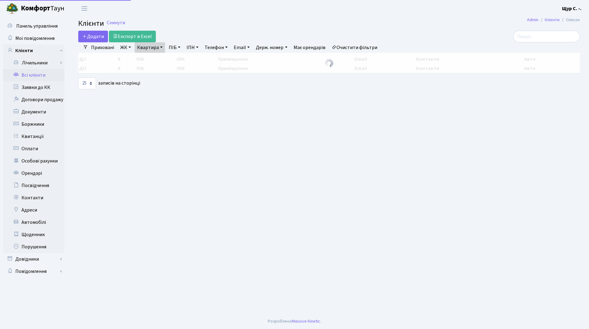
select select "25"
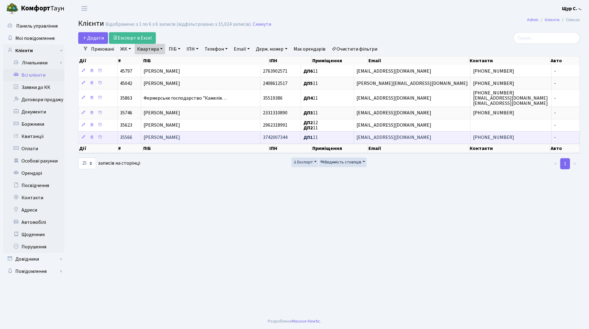
click at [180, 136] on span "[PERSON_NAME]" at bounding box center [162, 137] width 37 height 7
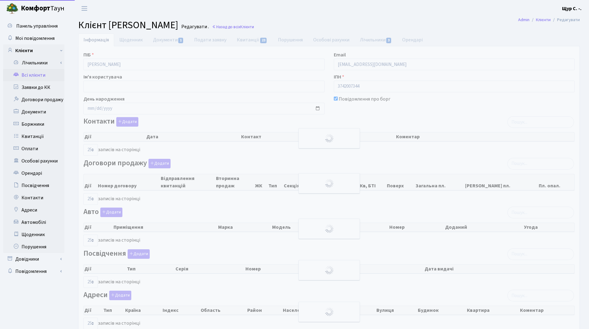
select select "25"
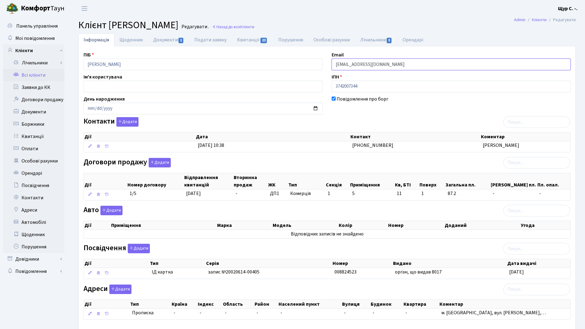
drag, startPoint x: 409, startPoint y: 65, endPoint x: 319, endPoint y: 63, distance: 90.9
click at [319, 63] on div "ПІБ [PERSON_NAME] Email [EMAIL_ADDRESS][DOMAIN_NAME] Ім'я користувача ІПН 37420…" at bounding box center [327, 188] width 496 height 274
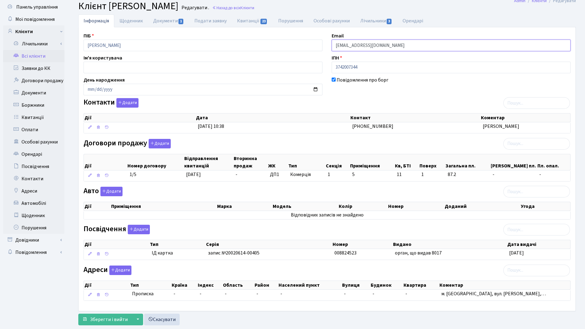
scroll to position [34, 0]
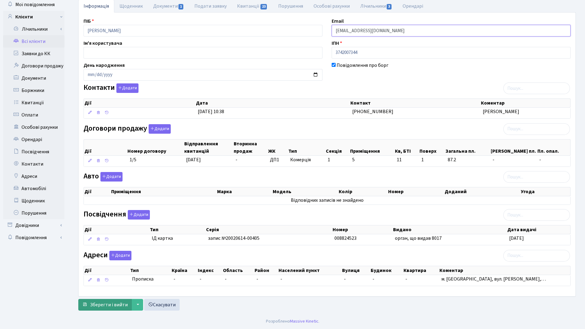
type input "[EMAIL_ADDRESS][DOMAIN_NAME]"
click at [101, 305] on span "Зберегти і вийти" at bounding box center [109, 305] width 38 height 7
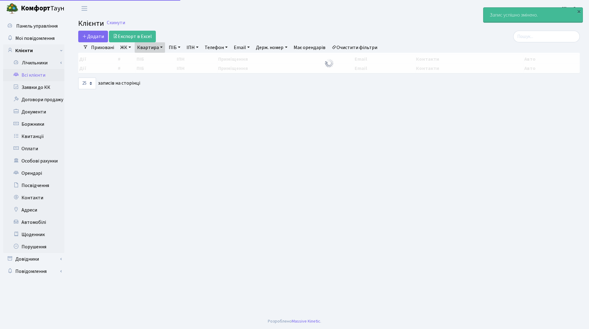
select select "25"
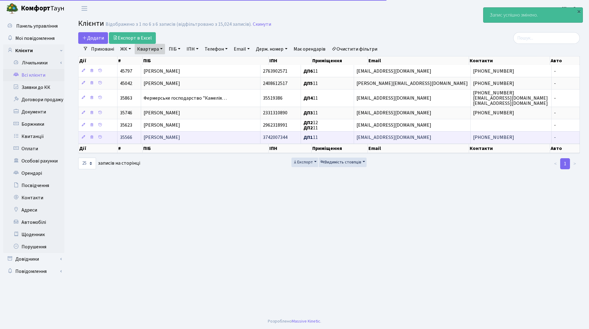
click at [218, 142] on td "[PERSON_NAME]" at bounding box center [200, 137] width 119 height 12
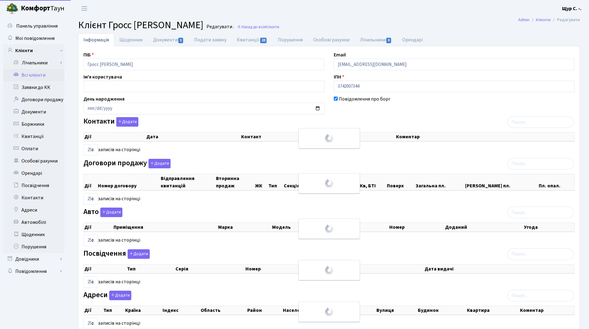
select select "25"
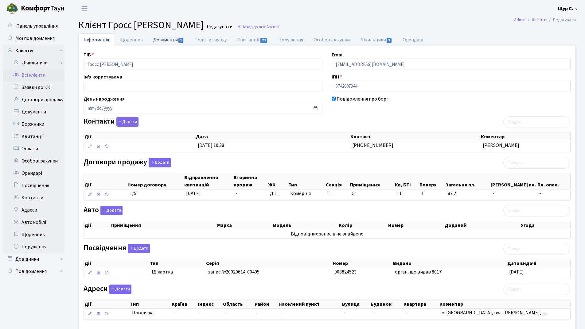
click at [172, 40] on link "Документи 1" at bounding box center [168, 39] width 41 height 13
select select "25"
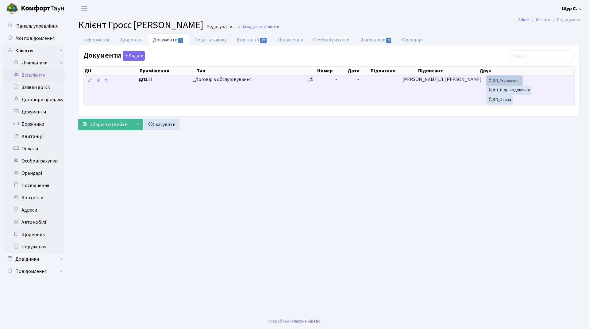
click at [504, 82] on link "ДП_Управління" at bounding box center [505, 81] width 36 height 10
click at [505, 89] on link "ДП_Відшкодування" at bounding box center [509, 91] width 45 height 10
click at [497, 99] on link "ДП_Заява" at bounding box center [500, 100] width 26 height 10
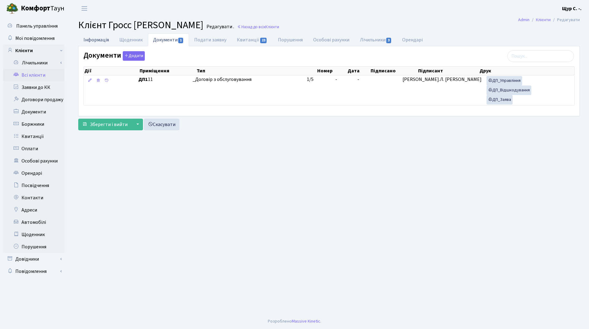
click at [91, 39] on link "Інформація" at bounding box center [96, 39] width 36 height 13
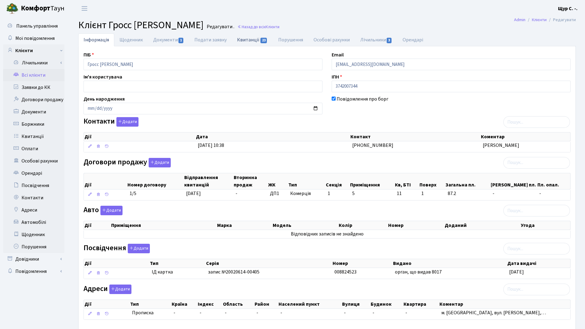
click at [243, 40] on link "Квитанції 23" at bounding box center [252, 39] width 41 height 13
select select "25"
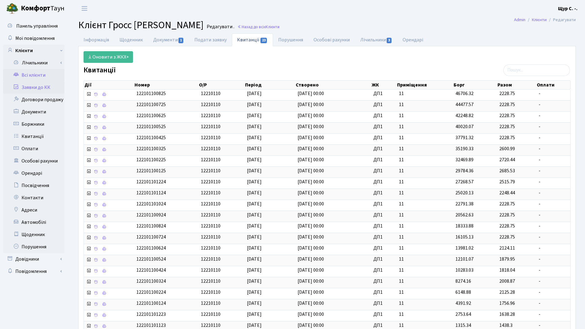
click at [41, 84] on link "Заявки до КК" at bounding box center [33, 87] width 61 height 12
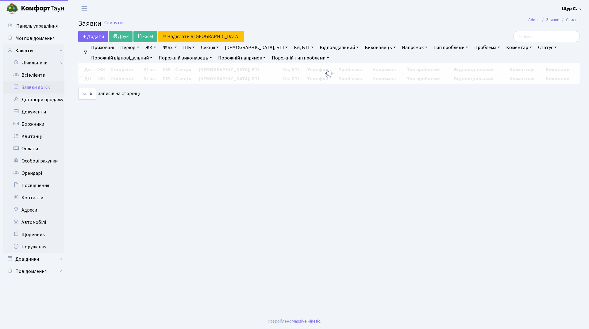
select select "25"
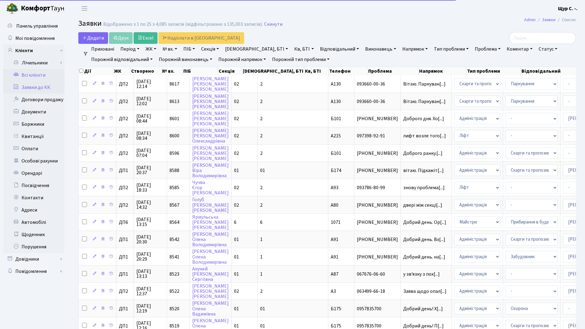
click at [41, 79] on link "Всі клієнти" at bounding box center [33, 75] width 61 height 12
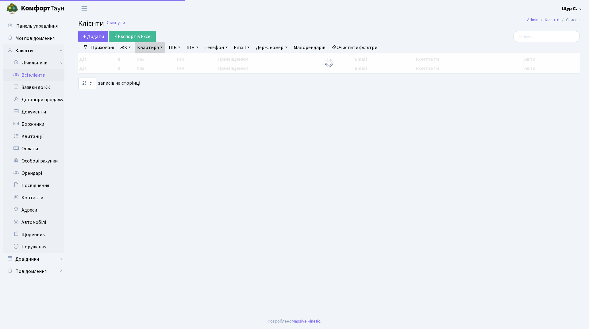
select select "25"
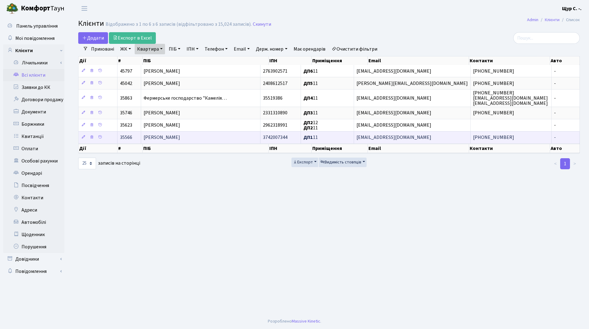
click at [172, 143] on td "Гросс [PERSON_NAME]" at bounding box center [200, 137] width 119 height 12
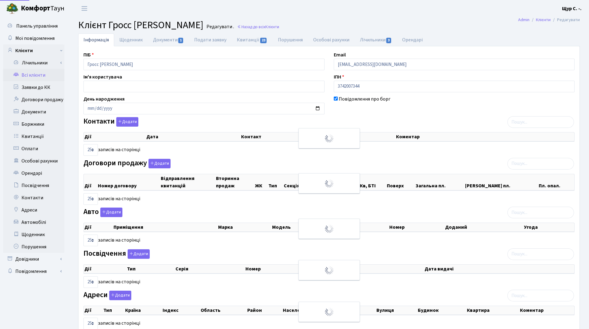
select select "25"
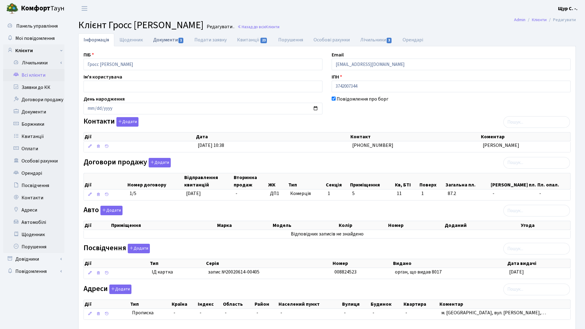
click at [167, 42] on link "Документи 1" at bounding box center [168, 39] width 41 height 13
select select "25"
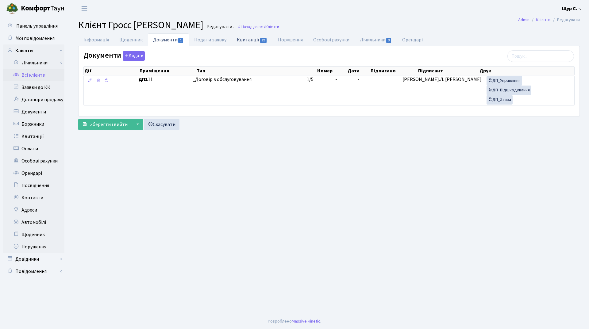
click at [250, 40] on link "Квитанції 23" at bounding box center [252, 39] width 41 height 13
select select "25"
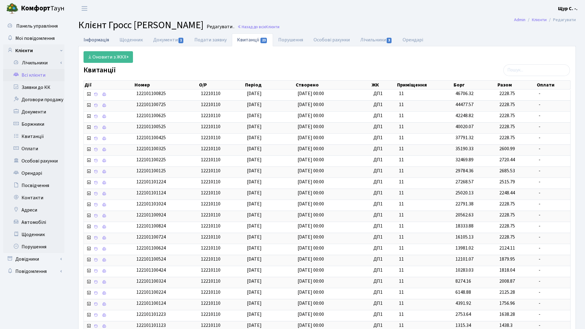
click at [99, 37] on link "Інформація" at bounding box center [96, 39] width 36 height 13
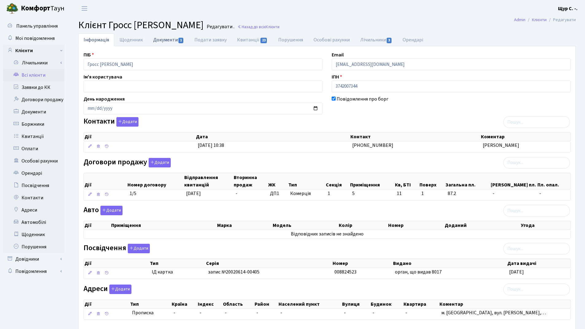
click at [165, 41] on link "Документи 1" at bounding box center [168, 39] width 41 height 13
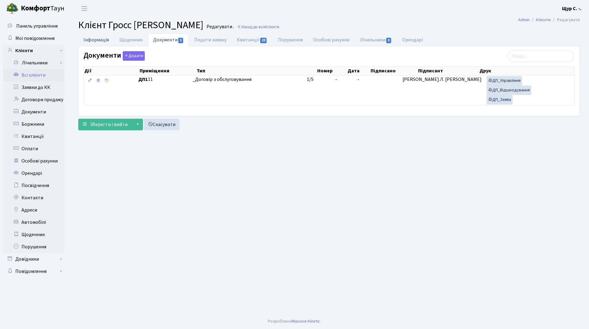
click at [103, 40] on link "Інформація" at bounding box center [96, 39] width 36 height 13
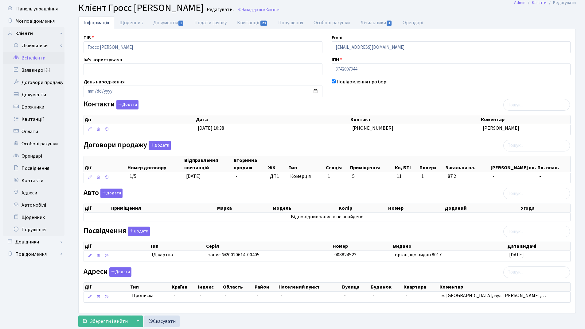
scroll to position [34, 0]
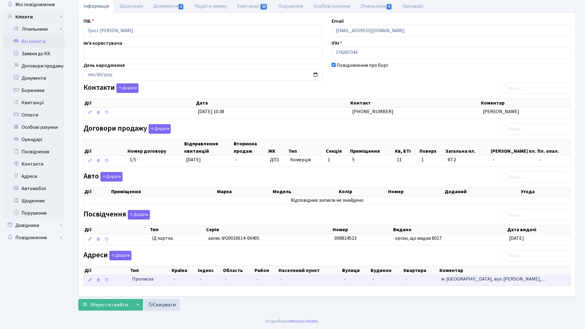
click at [286, 282] on td "-" at bounding box center [310, 280] width 64 height 11
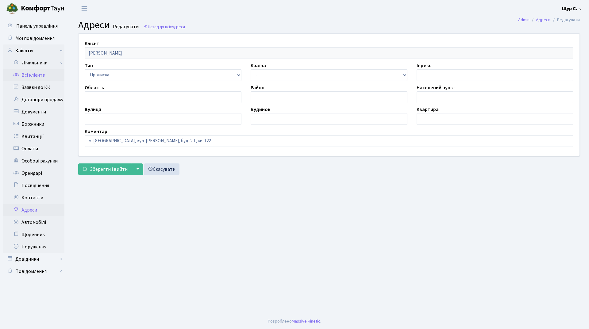
click at [35, 75] on link "Всі клієнти" at bounding box center [33, 75] width 61 height 12
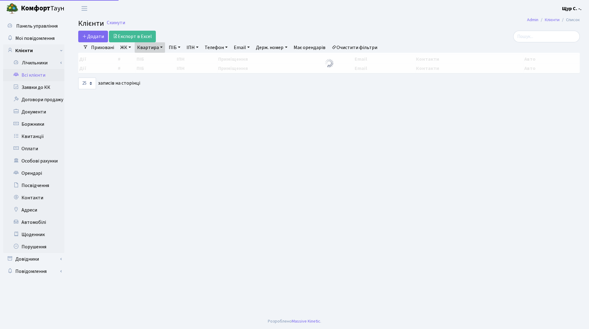
select select "25"
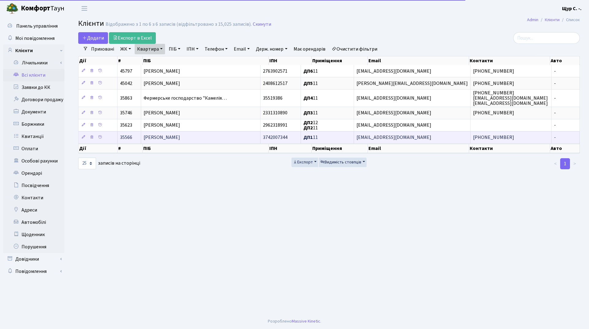
click at [176, 136] on span "[PERSON_NAME]" at bounding box center [162, 137] width 37 height 7
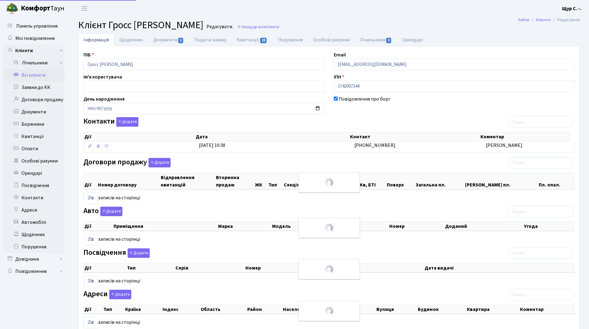
select select "25"
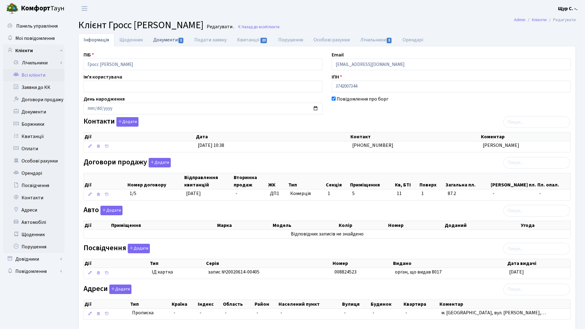
click at [168, 39] on link "Документи 1" at bounding box center [168, 39] width 41 height 13
select select "25"
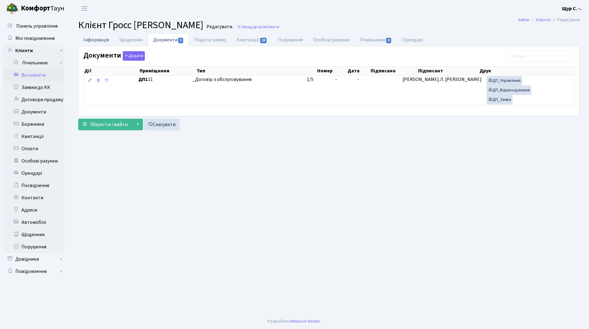
click at [97, 40] on link "Інформація" at bounding box center [96, 39] width 36 height 13
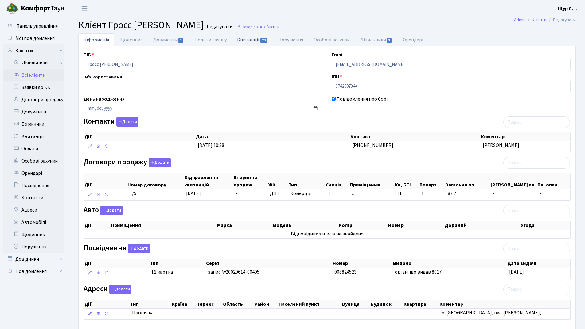
click at [249, 43] on link "Квитанції 23" at bounding box center [252, 39] width 41 height 13
select select "25"
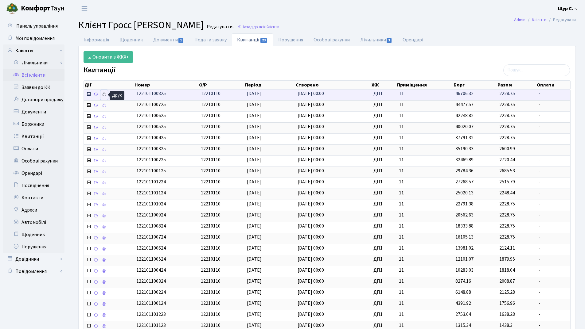
click at [102, 94] on icon at bounding box center [104, 94] width 4 height 4
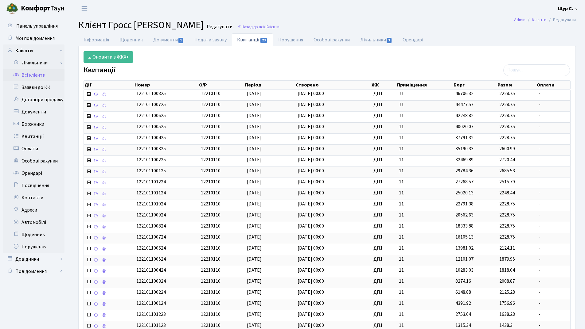
click at [39, 75] on link "Всі клієнти" at bounding box center [33, 75] width 61 height 12
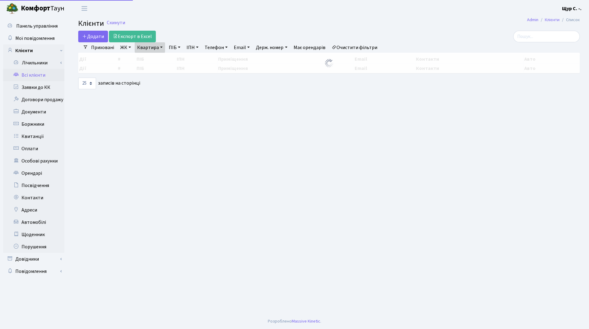
select select "25"
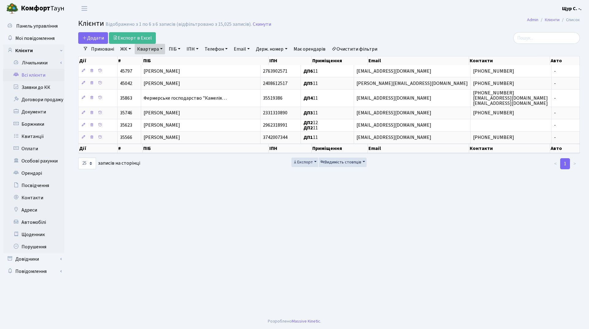
click at [160, 48] on link "Квартира" at bounding box center [150, 49] width 30 height 10
click at [155, 60] on input "11" at bounding box center [153, 61] width 36 height 12
type input "1"
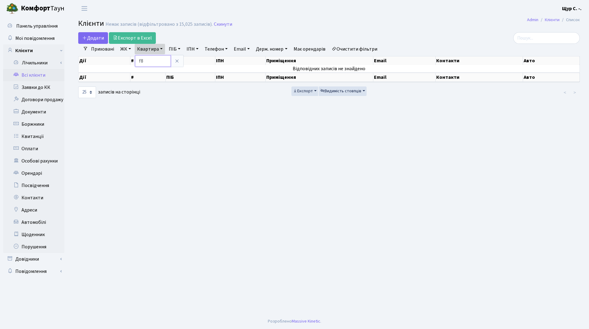
type input "f"
type input "а84"
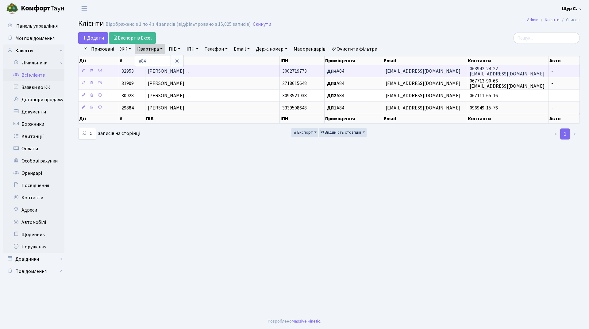
click at [217, 68] on td "[PERSON_NAME]…" at bounding box center [212, 71] width 134 height 12
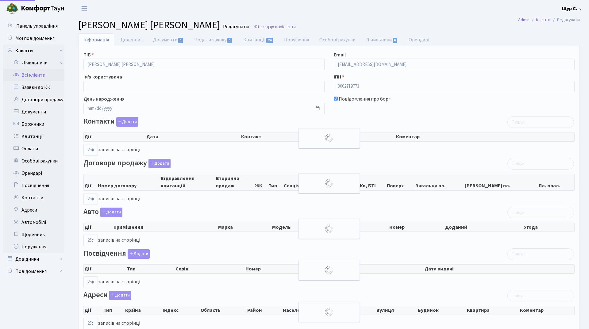
select select "25"
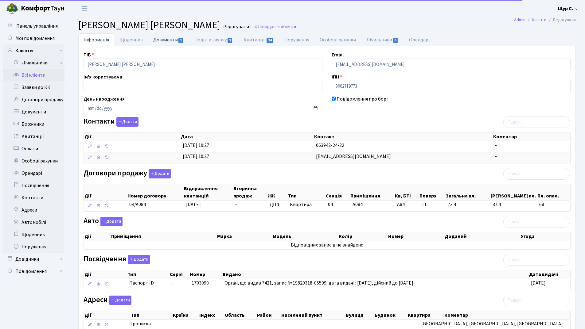
click at [164, 39] on link "Документи 1" at bounding box center [168, 39] width 41 height 13
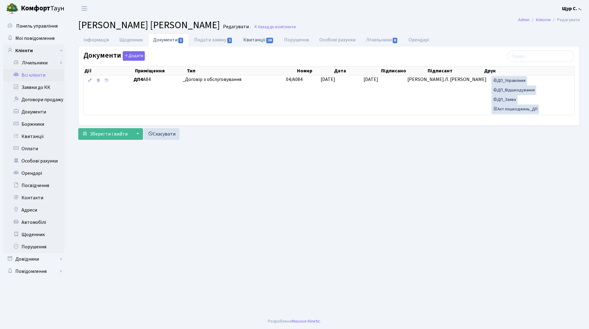
click at [254, 39] on link "Квитанції 24" at bounding box center [258, 39] width 41 height 13
select select "25"
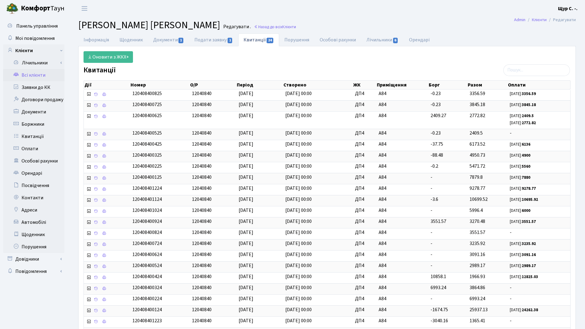
click at [42, 79] on link "Всі клієнти" at bounding box center [33, 75] width 61 height 12
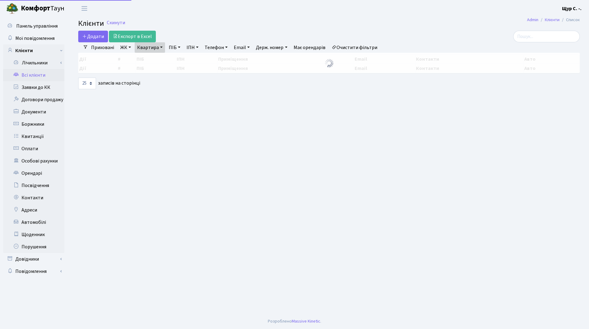
select select "25"
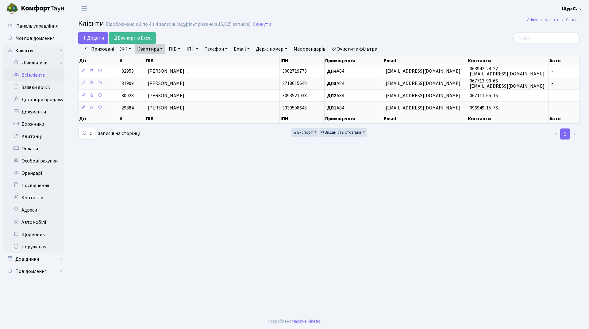
click at [159, 47] on link "Квартира" at bounding box center [150, 49] width 30 height 10
click at [156, 63] on input "а84" at bounding box center [153, 61] width 36 height 12
type input "[PERSON_NAME]"
type input "б134"
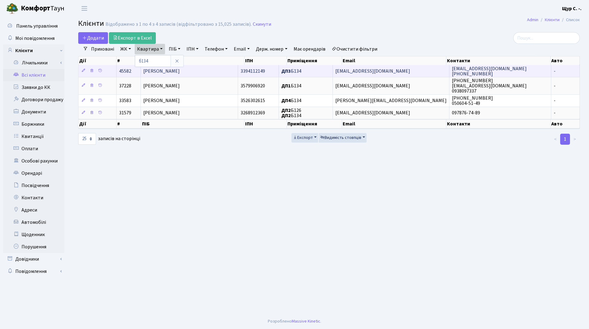
click at [180, 72] on span "[PERSON_NAME]" at bounding box center [161, 71] width 37 height 7
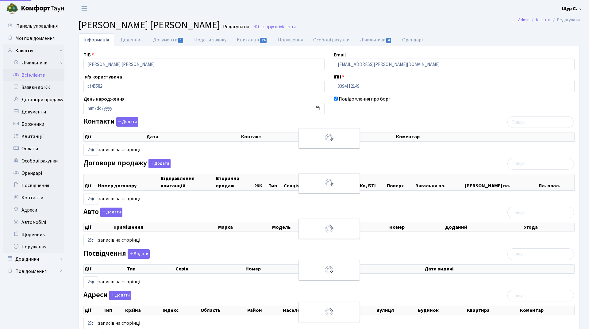
select select "25"
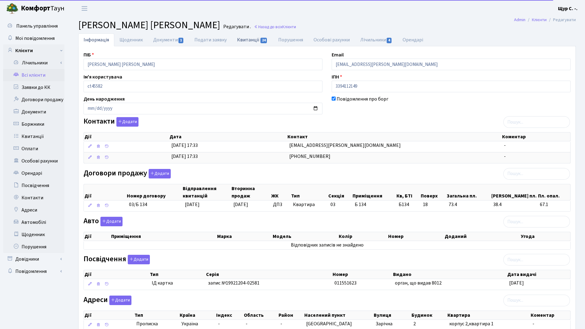
click at [243, 39] on link "Квитанції 24" at bounding box center [252, 39] width 41 height 13
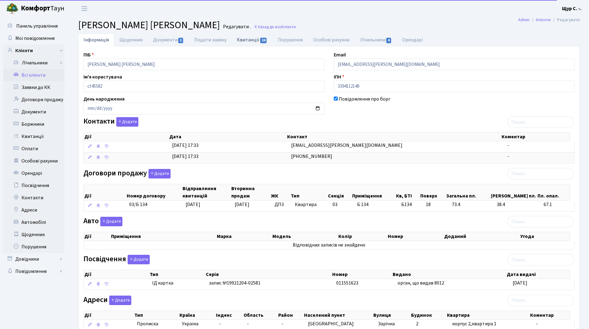
select select "25"
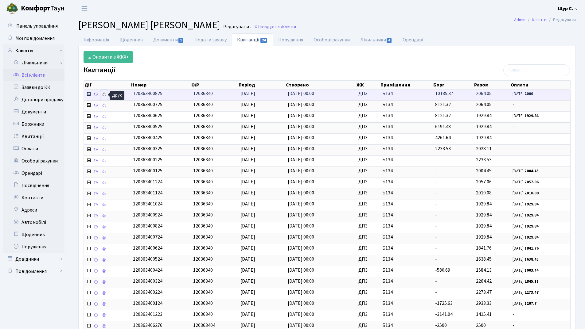
click at [106, 95] on icon at bounding box center [104, 94] width 4 height 4
click at [33, 78] on link "Всі клієнти" at bounding box center [33, 75] width 61 height 12
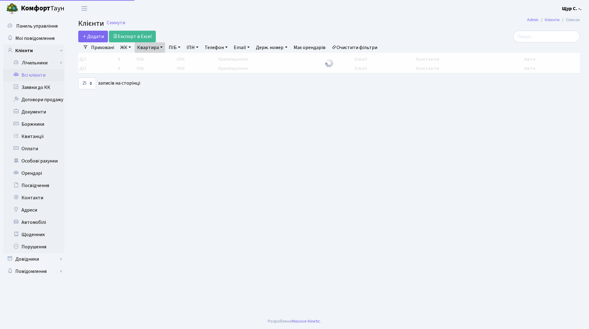
select select "25"
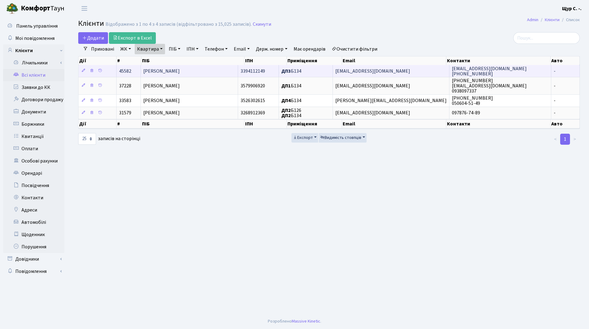
click at [176, 73] on span "[PERSON_NAME]" at bounding box center [161, 71] width 37 height 7
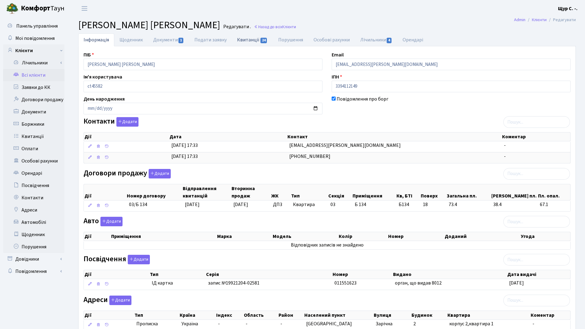
click at [251, 40] on link "Квитанції 24" at bounding box center [252, 39] width 41 height 13
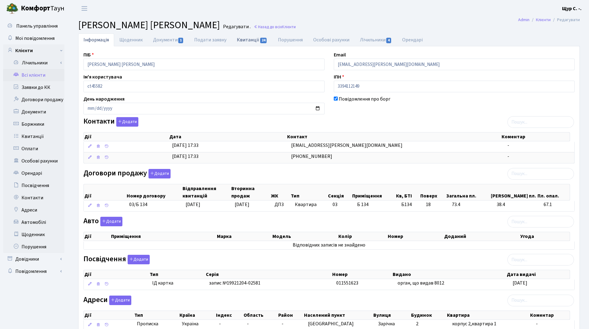
select select "25"
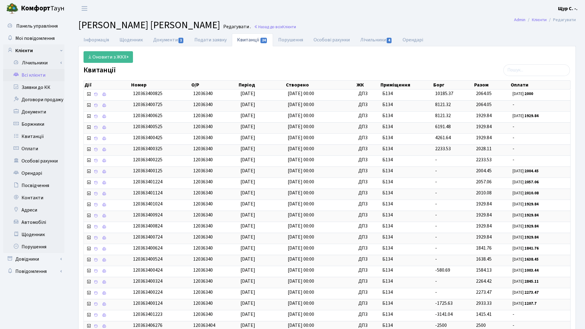
click at [27, 77] on link "Всі клієнти" at bounding box center [33, 75] width 61 height 12
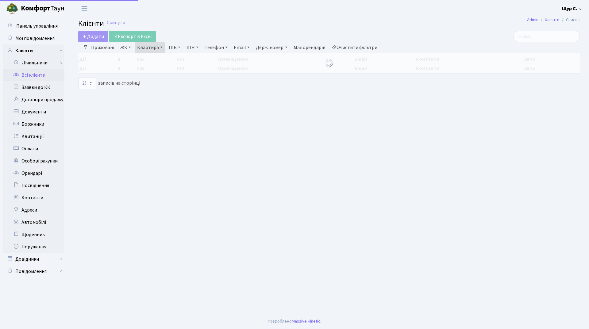
select select "25"
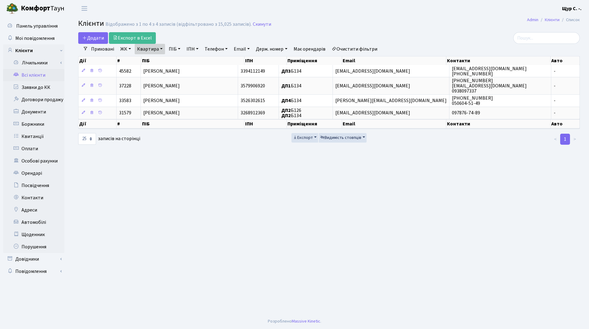
click at [158, 49] on link "Квартира" at bounding box center [150, 49] width 30 height 10
click at [162, 61] on input "б134" at bounding box center [153, 61] width 36 height 12
type input "б"
type input "397"
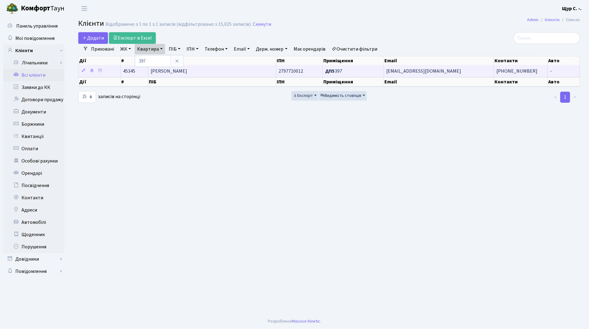
click at [187, 72] on span "[PERSON_NAME]" at bounding box center [169, 71] width 37 height 7
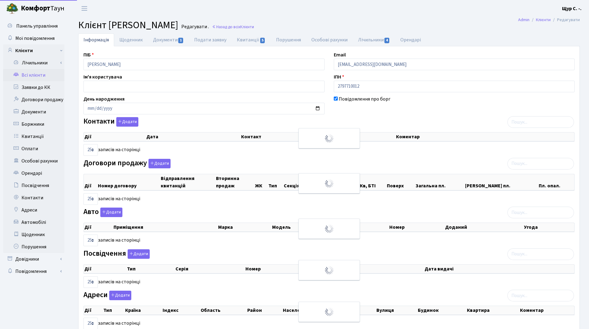
select select "25"
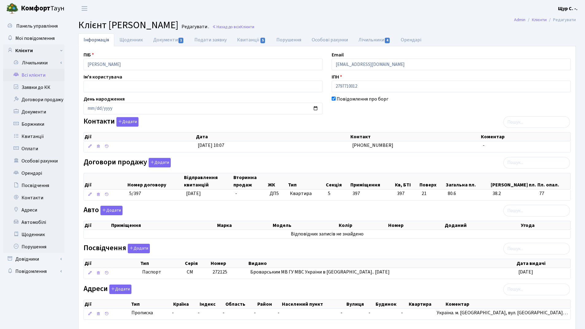
click at [37, 74] on link "Всі клієнти" at bounding box center [33, 75] width 61 height 12
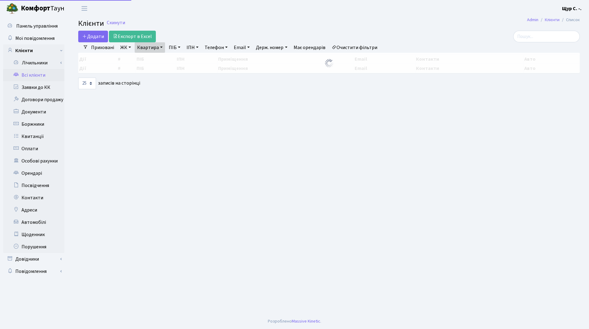
select select "25"
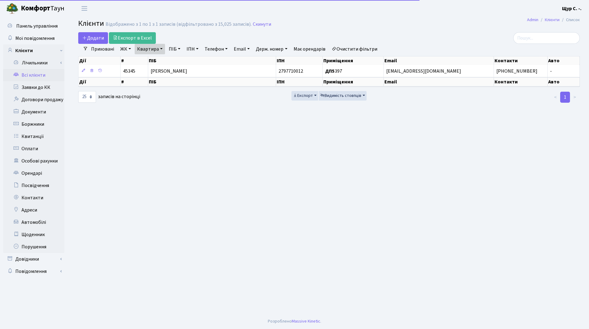
click at [161, 50] on link "Квартира" at bounding box center [150, 49] width 30 height 10
click at [155, 61] on input "397" at bounding box center [153, 61] width 36 height 12
type input "3"
type input "11"
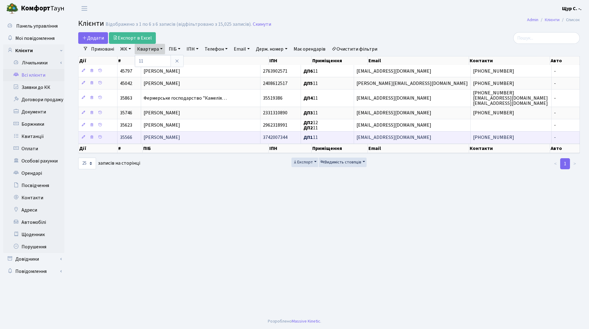
click at [180, 137] on span "Гросс Поліна Олегівна" at bounding box center [162, 137] width 37 height 7
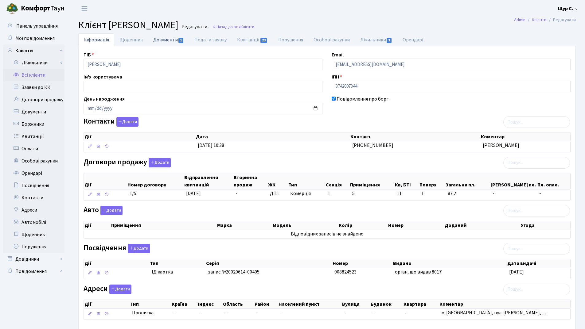
click at [164, 39] on link "Документи 1" at bounding box center [168, 39] width 41 height 13
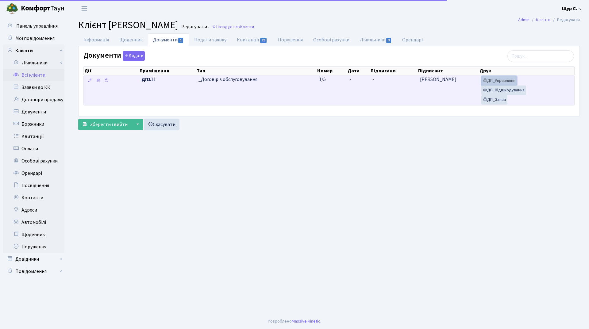
click at [505, 79] on link "ДП_Управління" at bounding box center [500, 81] width 36 height 10
click at [513, 83] on link "ДП_Управління" at bounding box center [500, 81] width 36 height 10
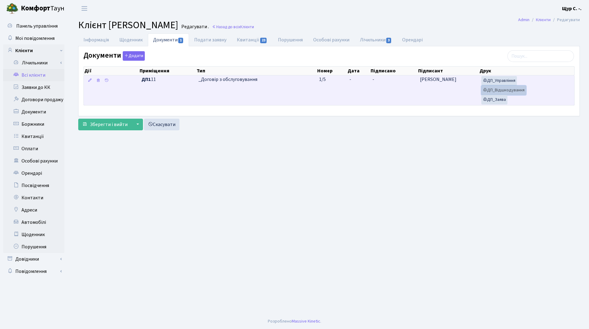
click at [514, 90] on link "ДП_Відшкодування" at bounding box center [504, 91] width 45 height 10
click at [503, 99] on link "ДП_Заява" at bounding box center [495, 100] width 26 height 10
